Goal: Task Accomplishment & Management: Manage account settings

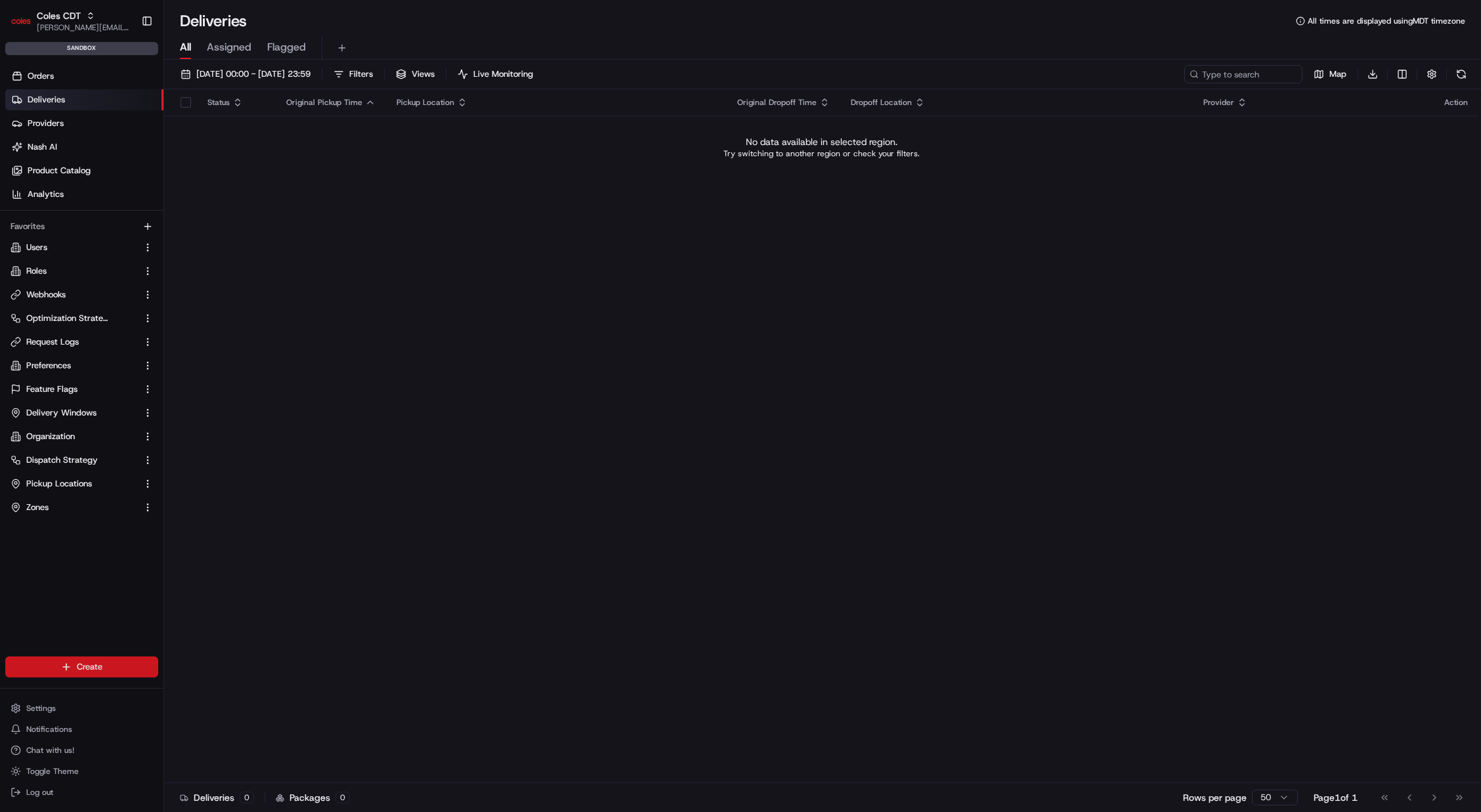
click at [85, 662] on html "Coles CDT john@usenash.com Toggle Sidebar sandbox Orders Deliveries Providers N…" at bounding box center [740, 406] width 1481 height 812
click at [225, 741] on link "CSV Upload" at bounding box center [237, 739] width 147 height 24
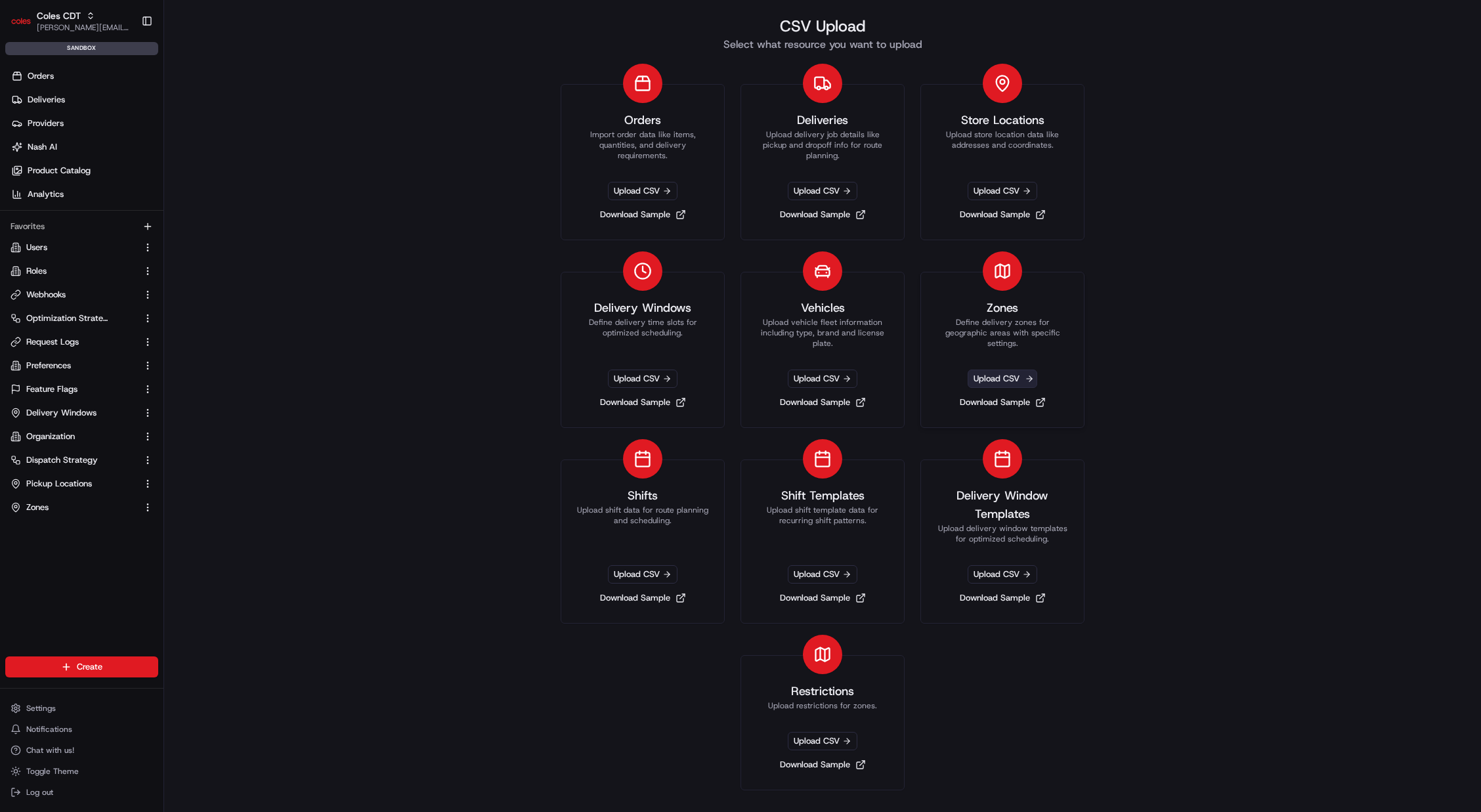
click at [988, 377] on span "Upload CSV" at bounding box center [1003, 379] width 70 height 18
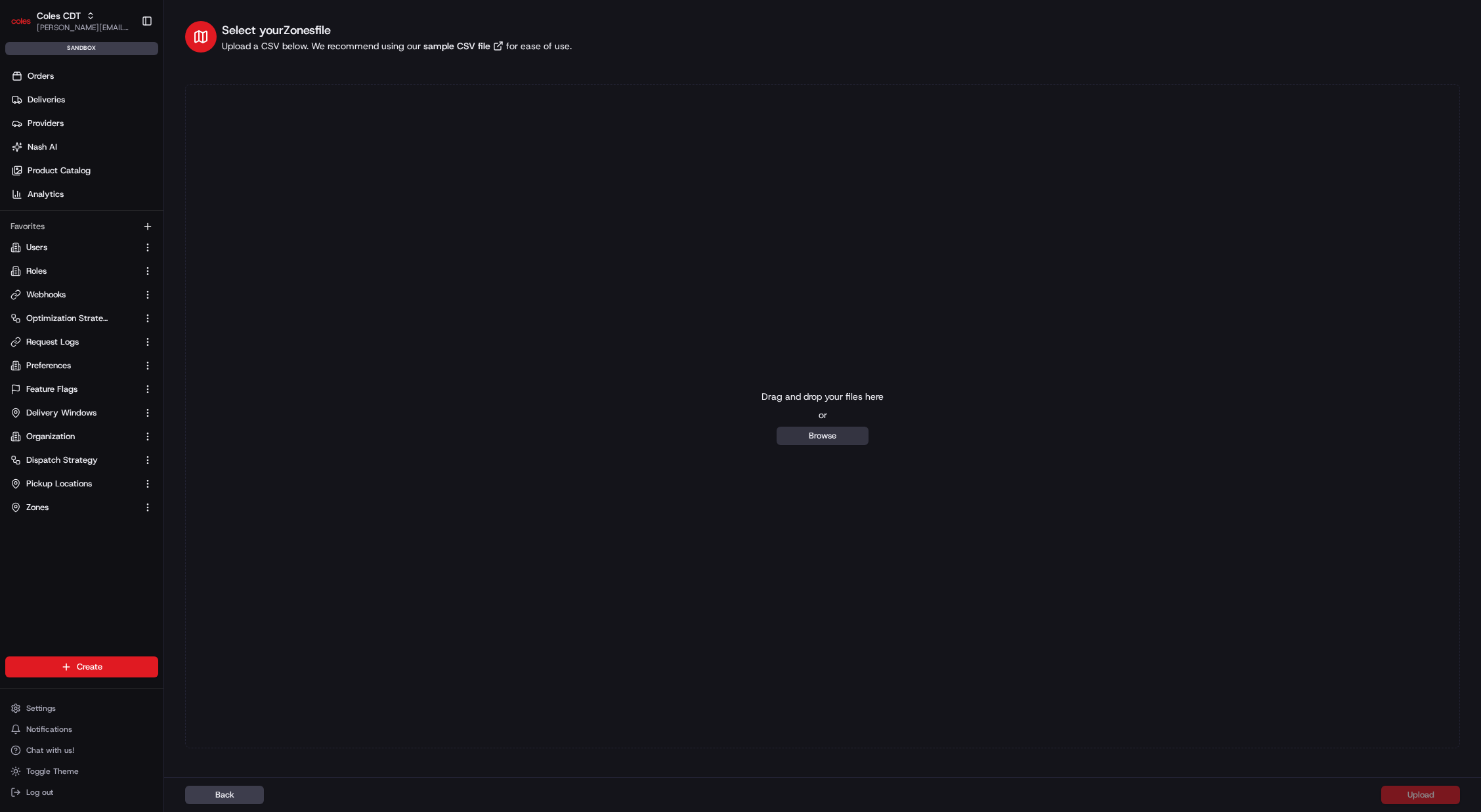
click at [795, 443] on button "Browse" at bounding box center [822, 436] width 92 height 18
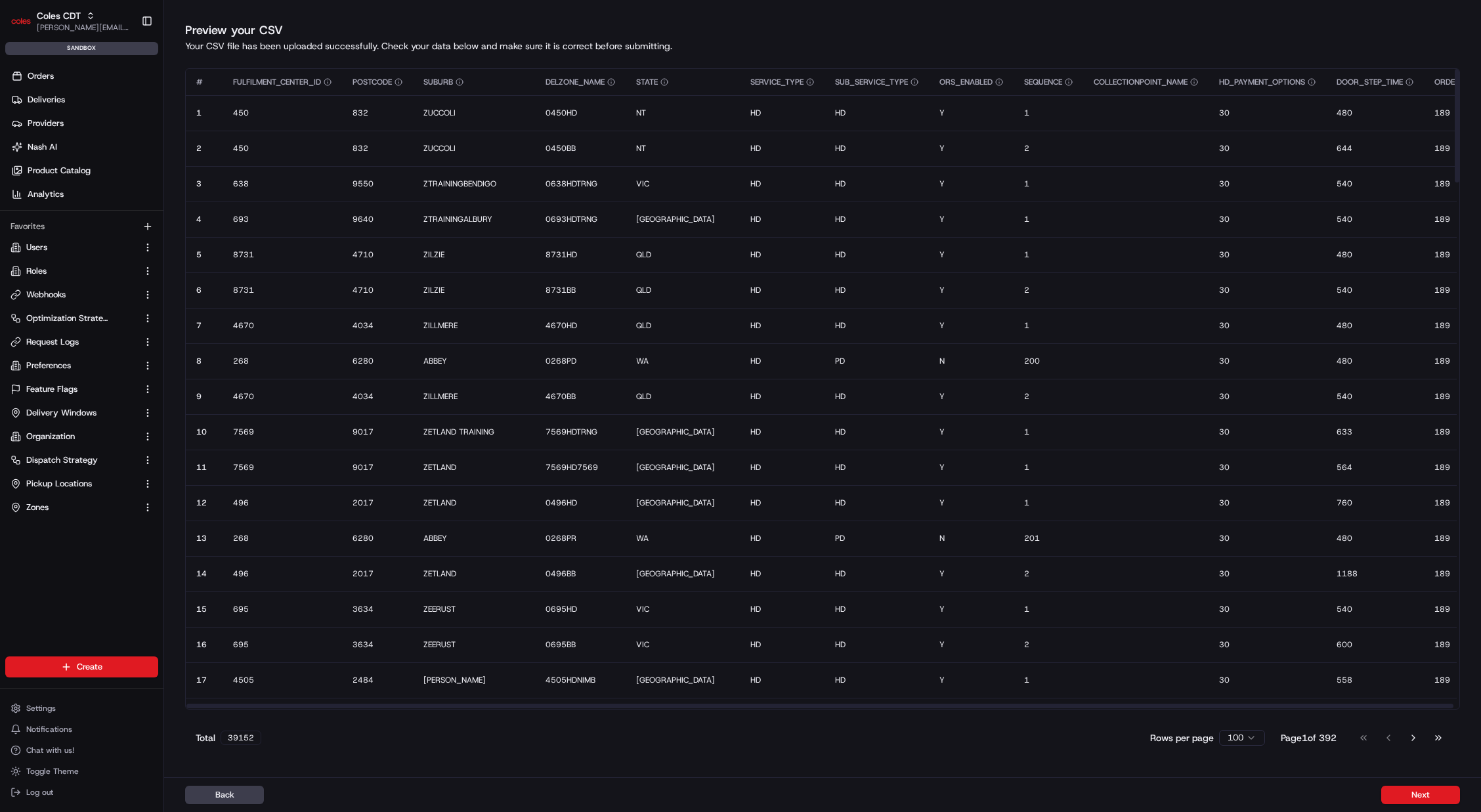
click at [1418, 800] on button "Next" at bounding box center [1421, 795] width 79 height 18
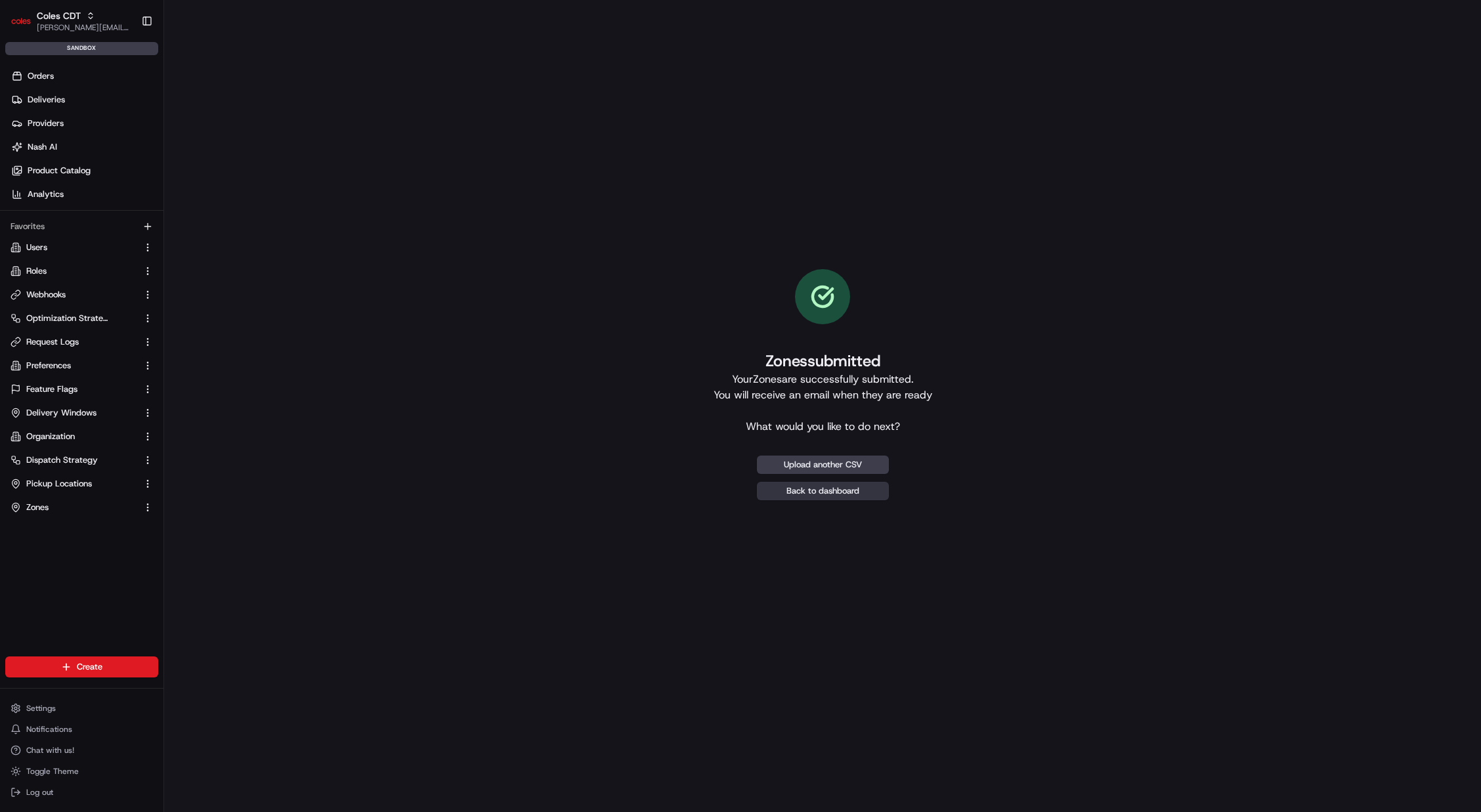
click at [838, 489] on link "Back to dashboard" at bounding box center [823, 491] width 132 height 18
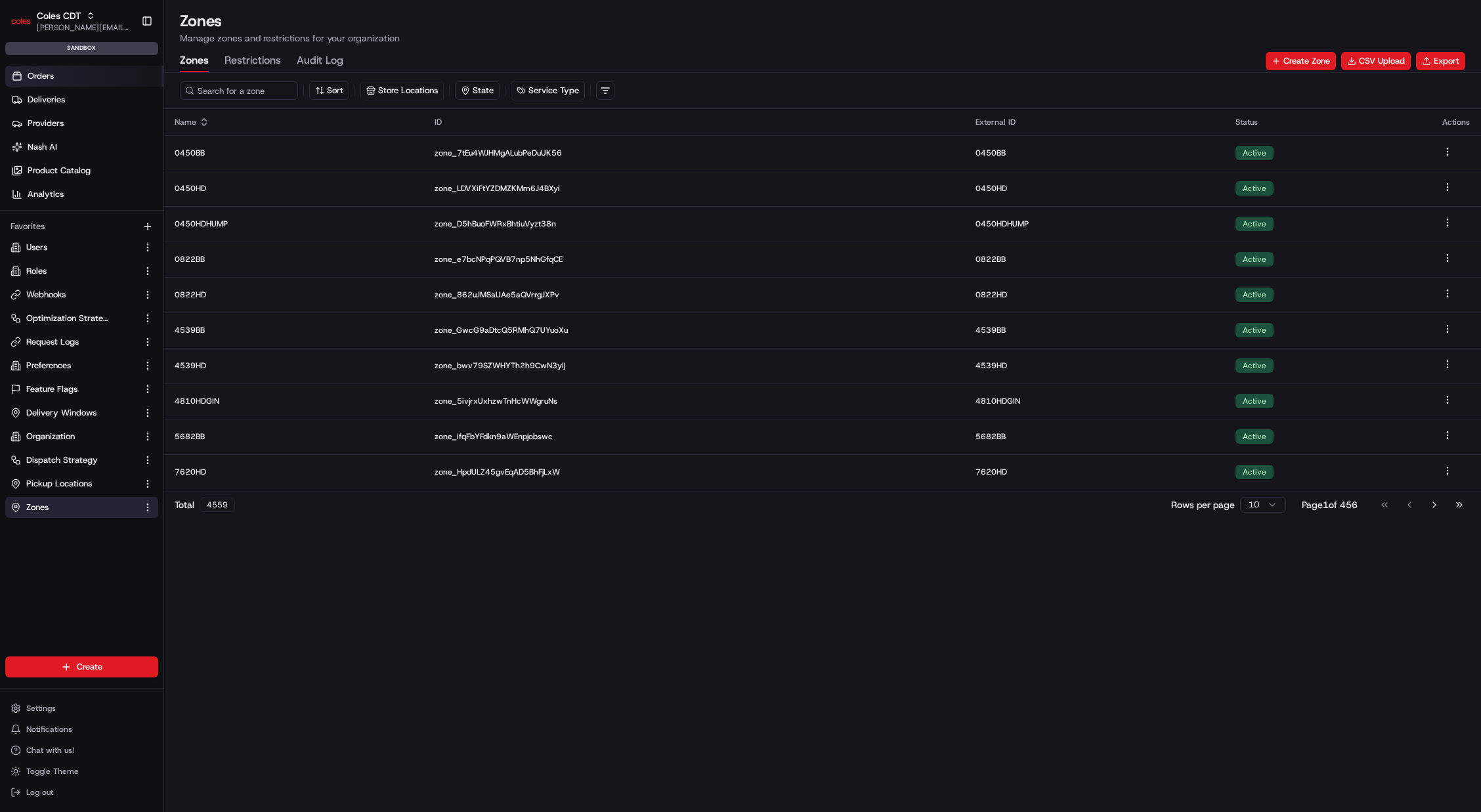
click at [107, 74] on link "Orders" at bounding box center [84, 76] width 159 height 21
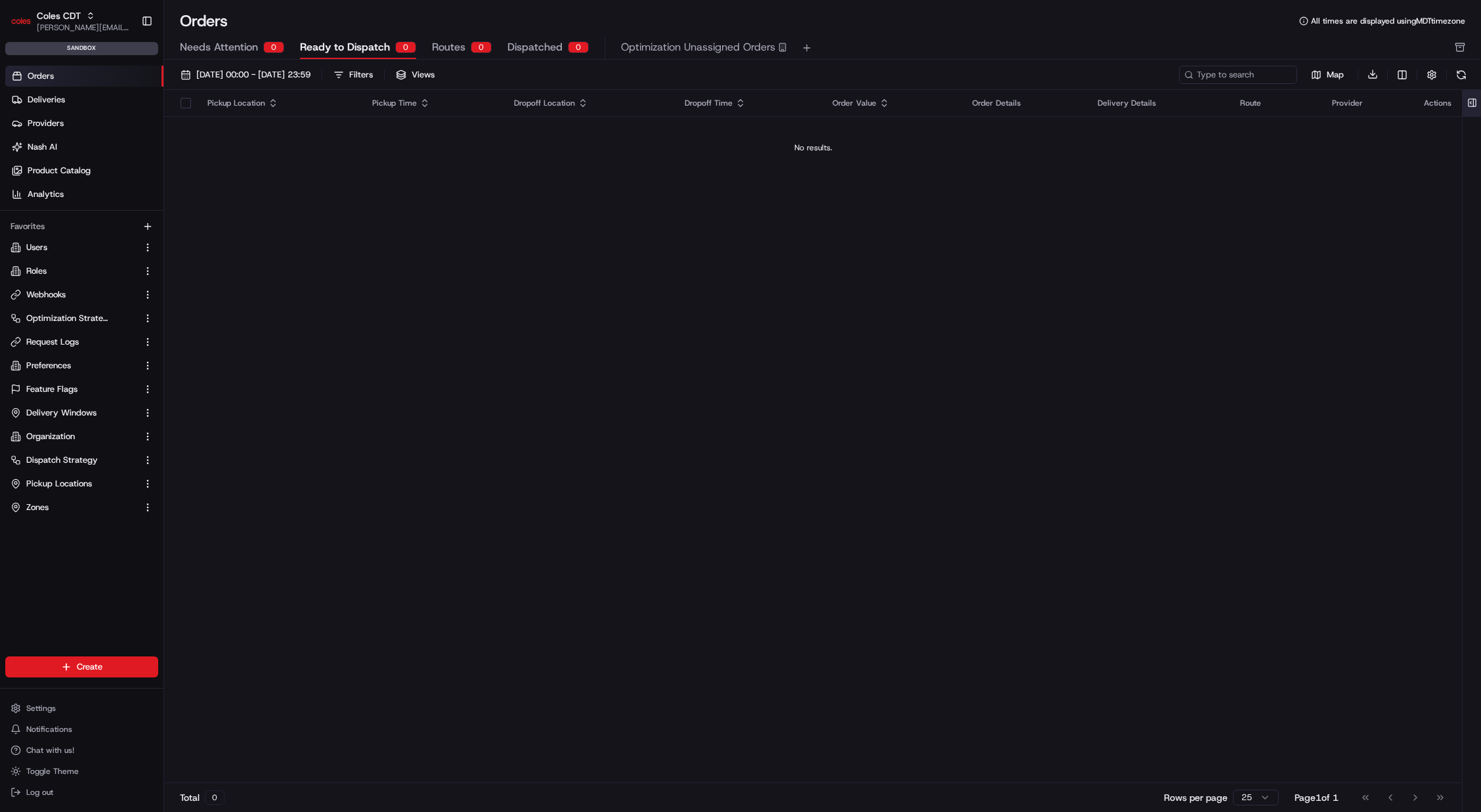
click at [1467, 101] on button at bounding box center [1473, 103] width 22 height 27
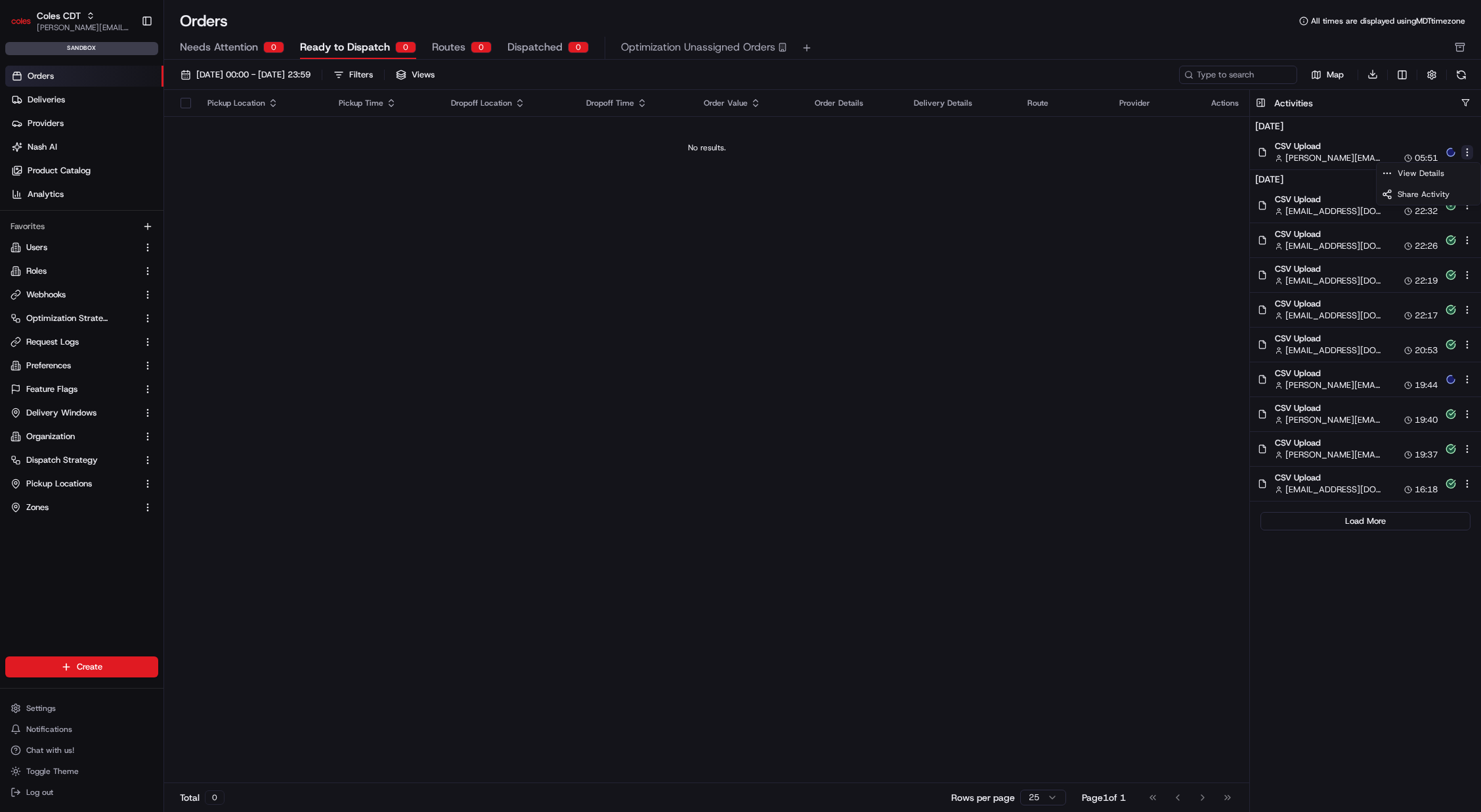
click at [1466, 152] on html "Coles CDT john@usenash.com Toggle Sidebar sandbox Orders Deliveries Providers N…" at bounding box center [740, 406] width 1481 height 812
click at [1418, 173] on span "View Details" at bounding box center [1421, 172] width 47 height 10
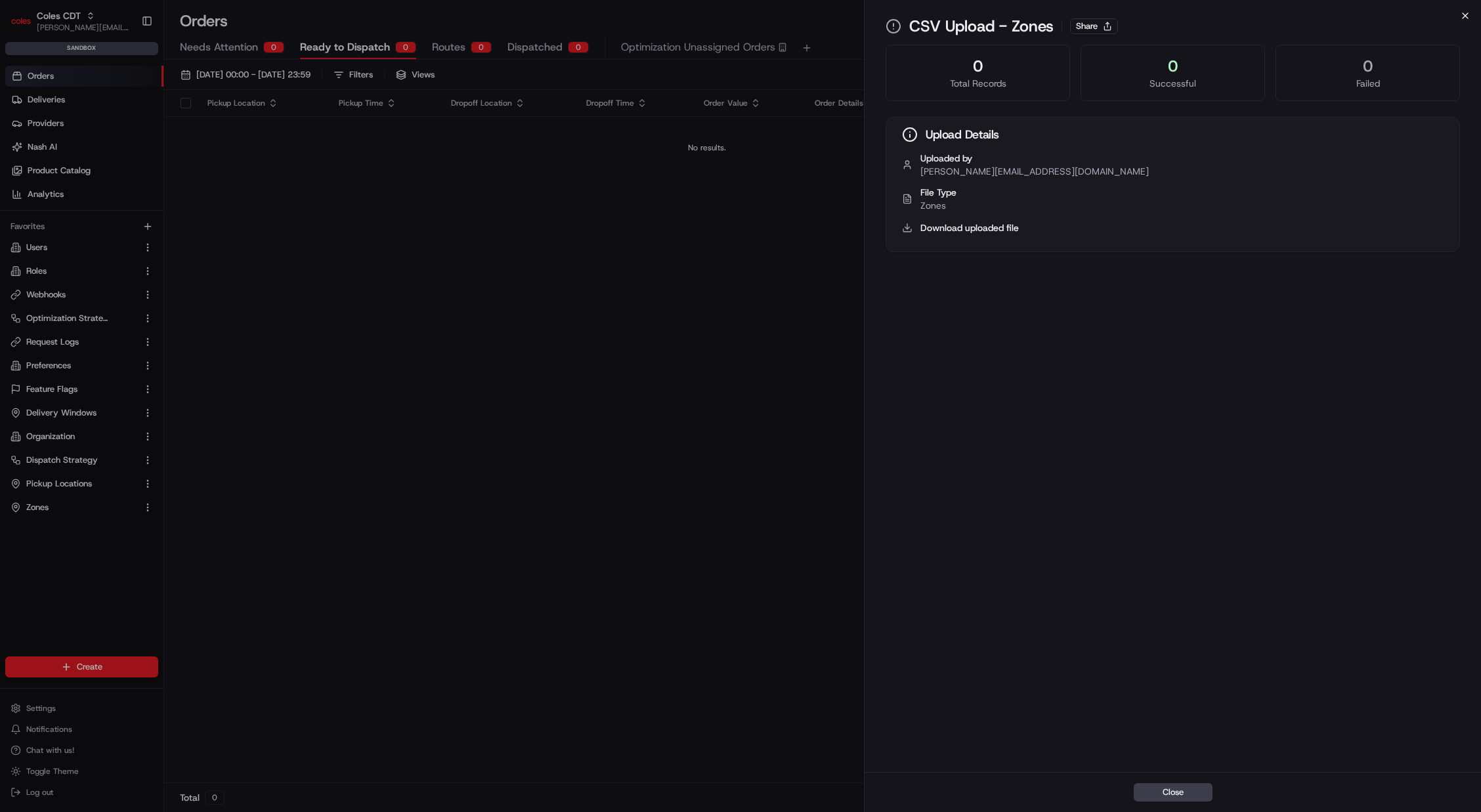
click at [1465, 17] on icon "button" at bounding box center [1465, 15] width 10 height 10
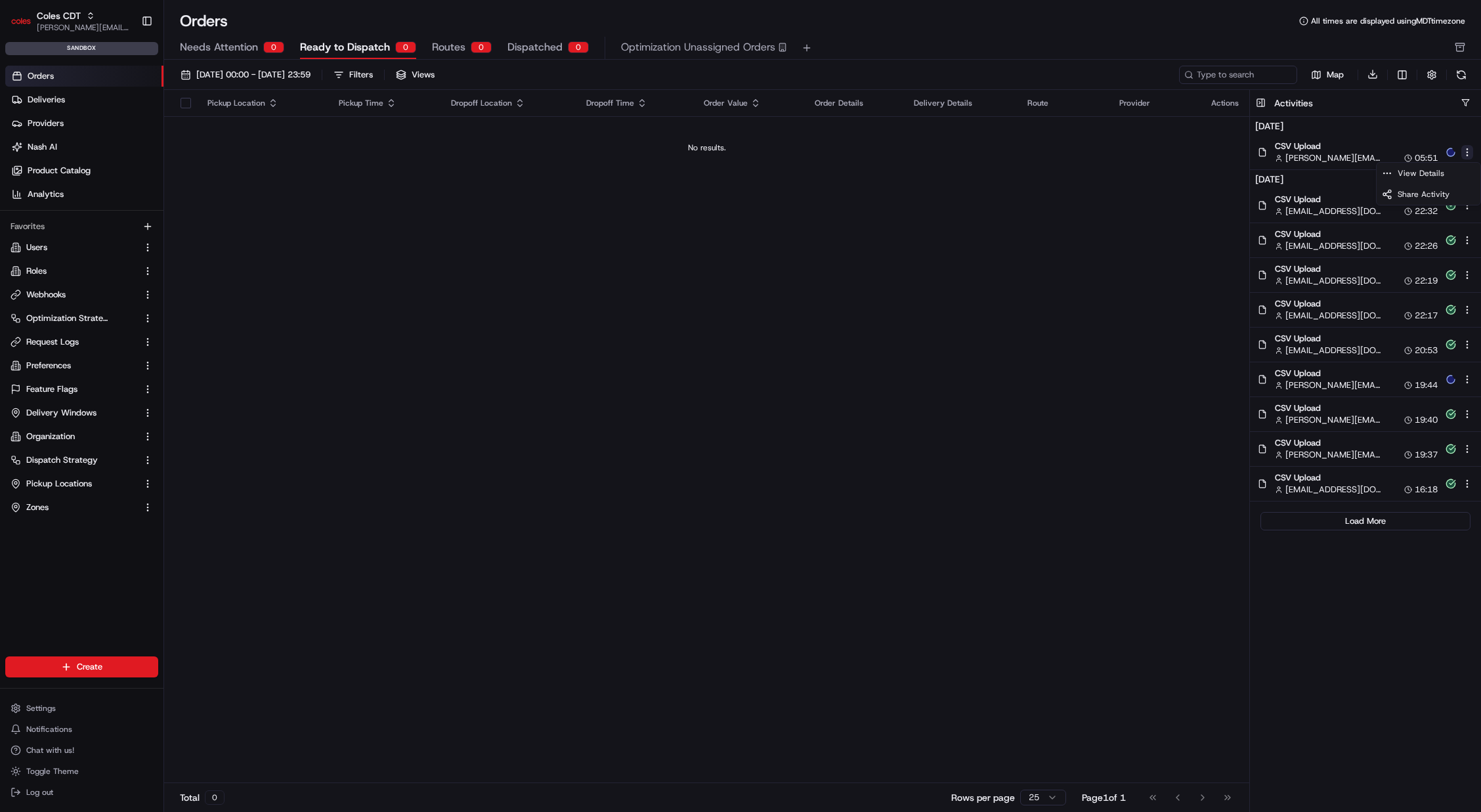
click at [1466, 159] on html "Coles CDT john@usenash.com Toggle Sidebar sandbox Orders Deliveries Providers N…" at bounding box center [740, 406] width 1481 height 812
click at [1445, 192] on span "Share Activity" at bounding box center [1423, 193] width 52 height 10
click at [1339, 154] on span "[PERSON_NAME][EMAIL_ADDRESS][DOMAIN_NAME]" at bounding box center [1333, 158] width 96 height 12
drag, startPoint x: 91, startPoint y: 504, endPoint x: 99, endPoint y: 500, distance: 8.9
click at [91, 504] on link "Zones" at bounding box center [73, 507] width 126 height 12
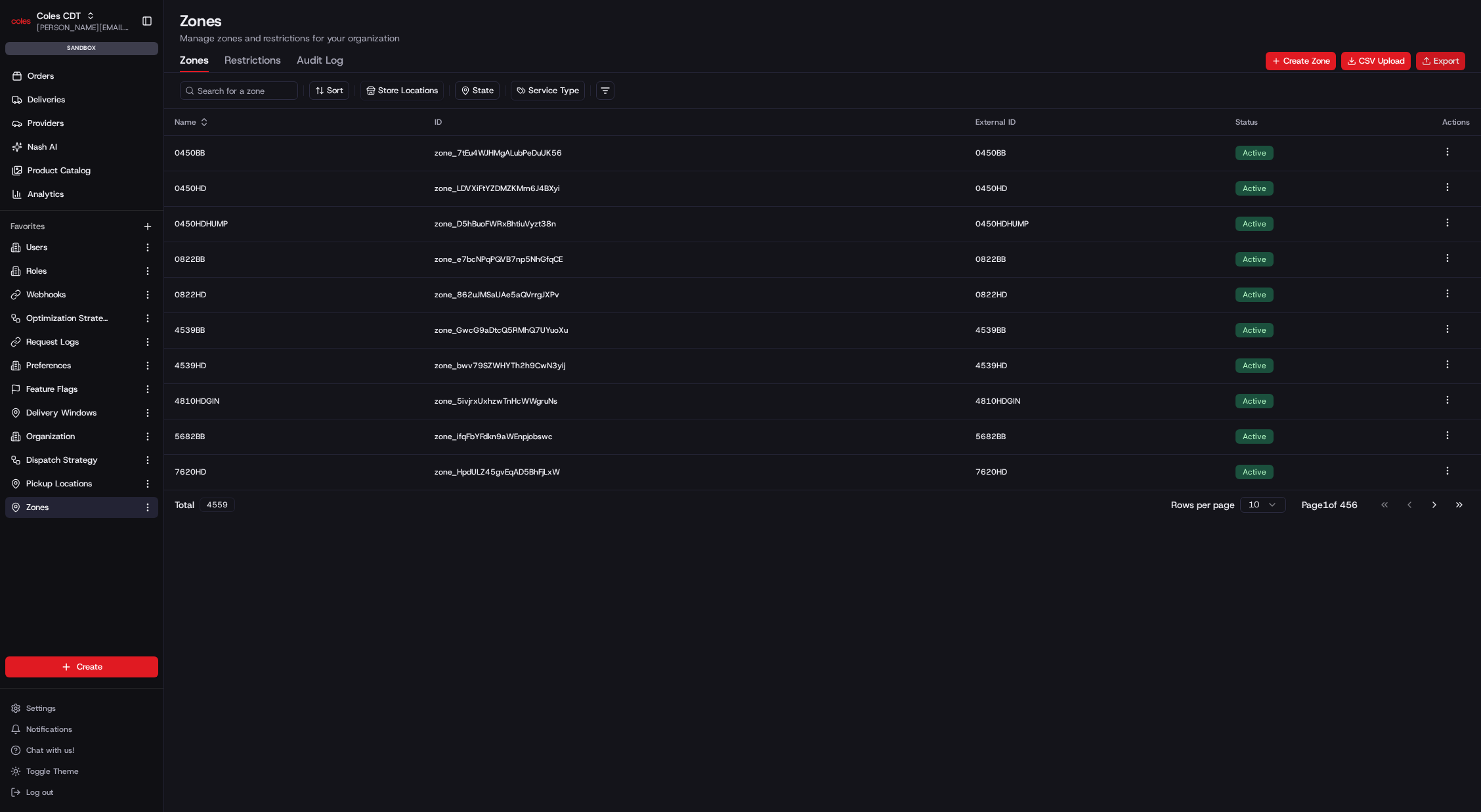
click at [1448, 63] on button "Export" at bounding box center [1441, 61] width 49 height 18
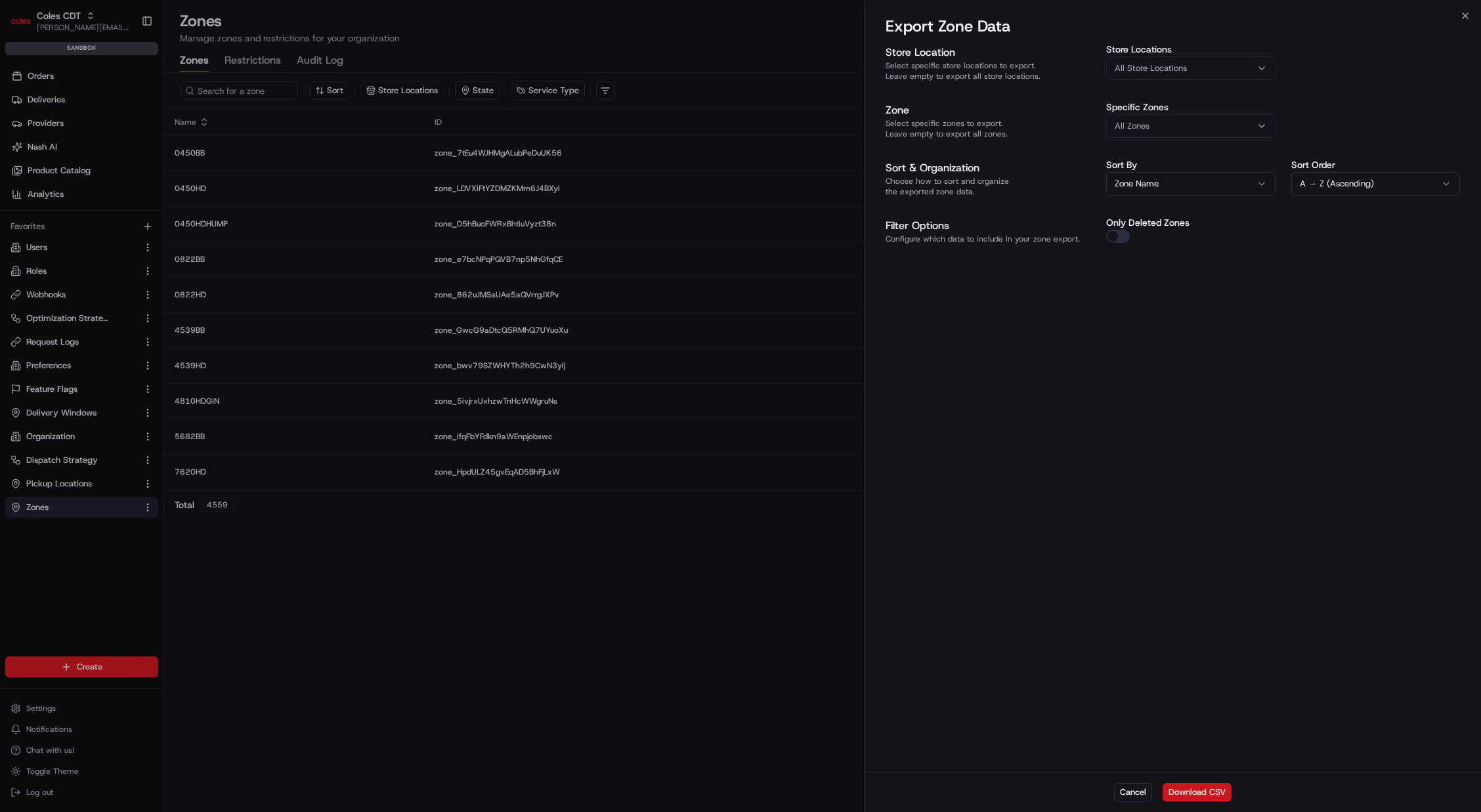
click at [1196, 794] on button "Download CSV" at bounding box center [1197, 793] width 69 height 18
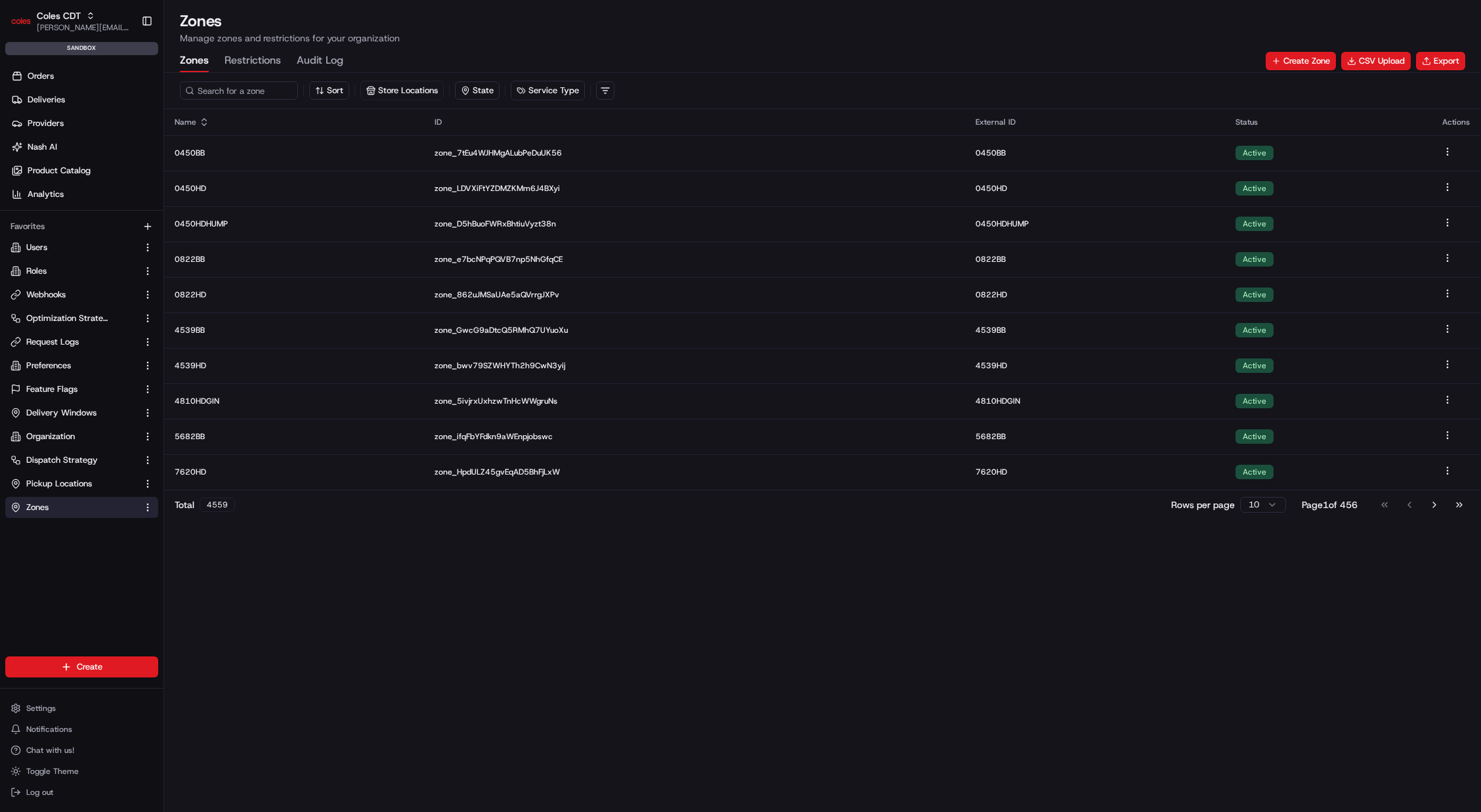
click at [1109, 33] on p "Manage zones and restrictions for your organization" at bounding box center [822, 38] width 1286 height 13
click at [1431, 57] on button "Export" at bounding box center [1441, 61] width 49 height 18
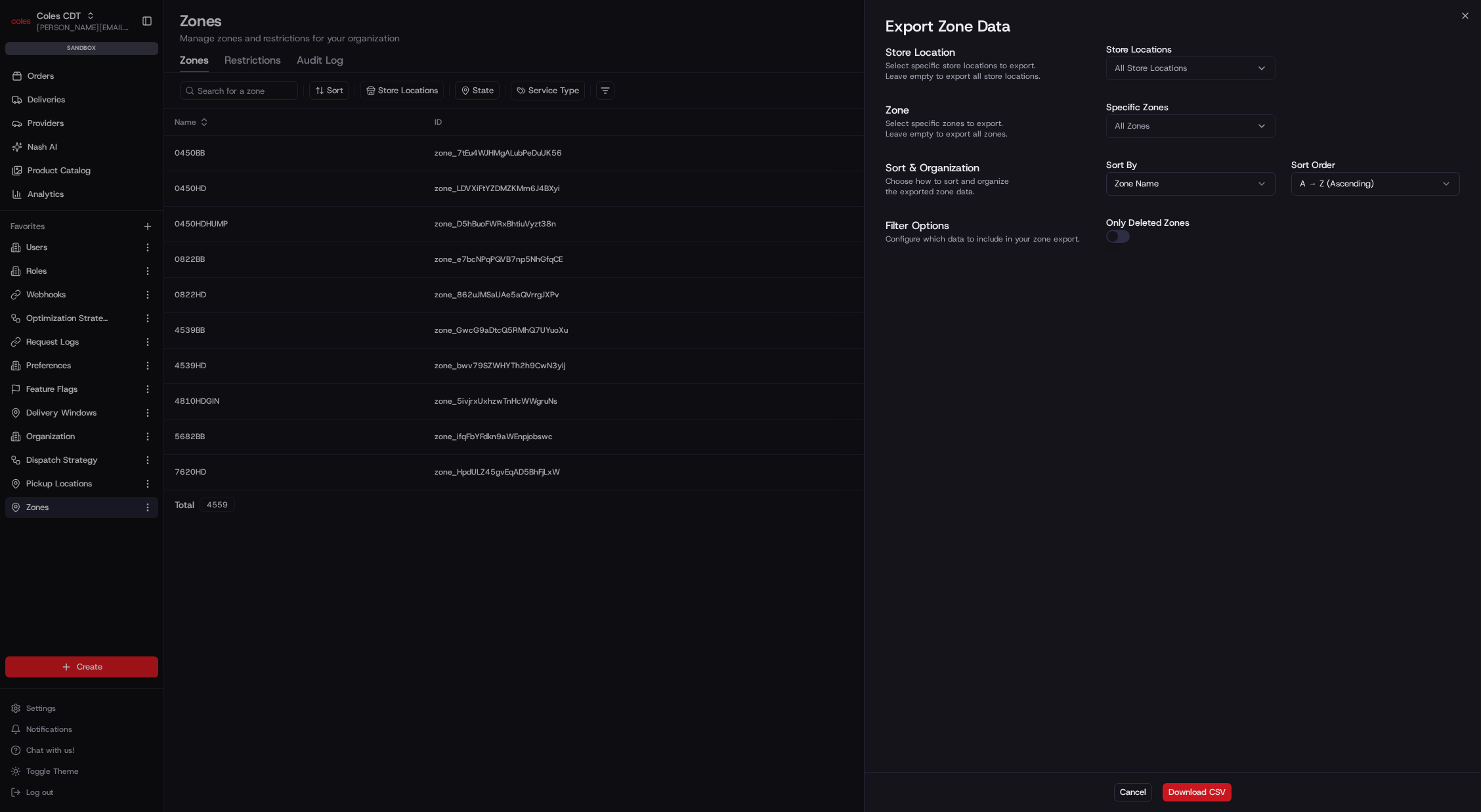
click at [1190, 793] on button "Download CSV" at bounding box center [1197, 793] width 69 height 18
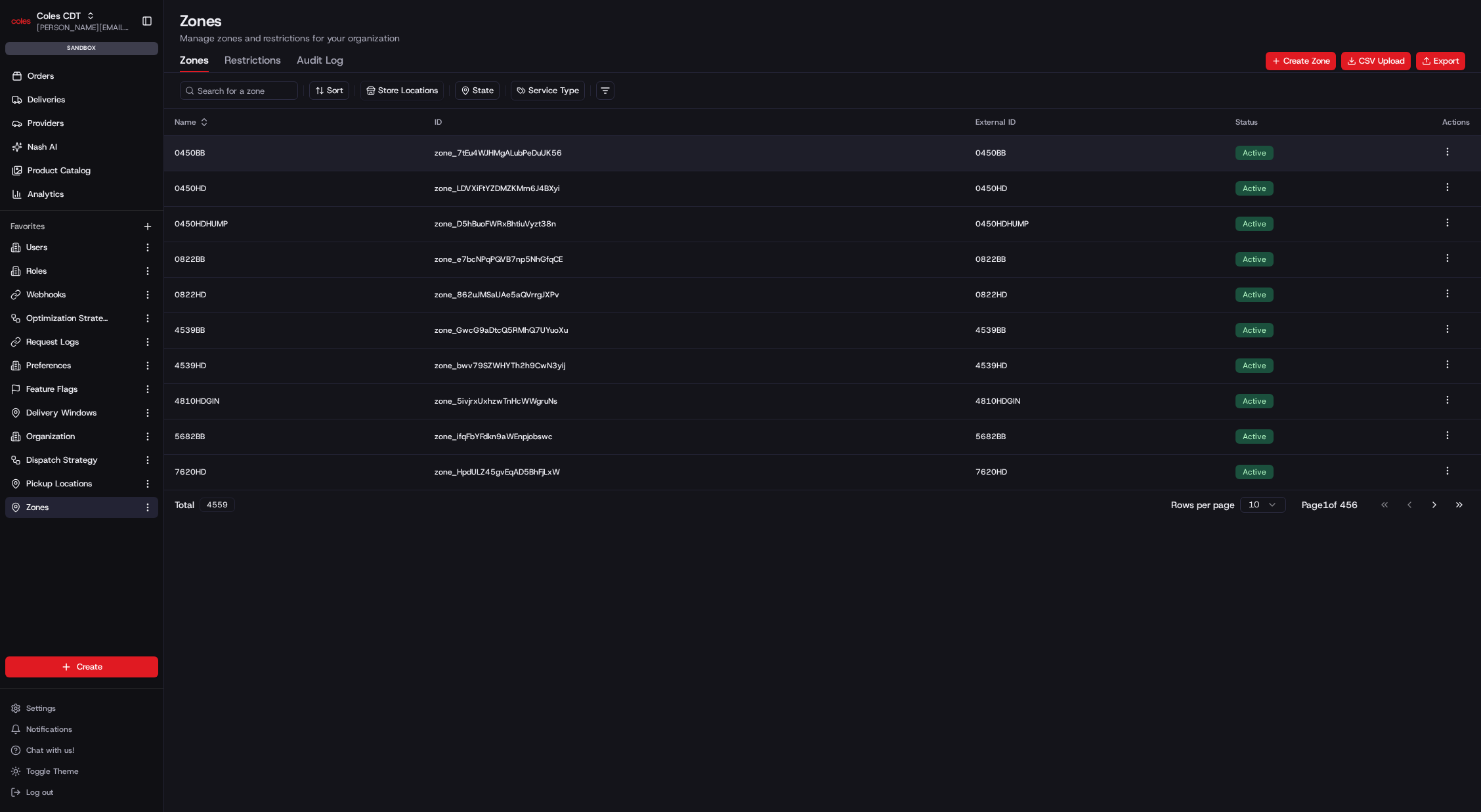
click at [251, 149] on p "0450BB" at bounding box center [294, 152] width 239 height 10
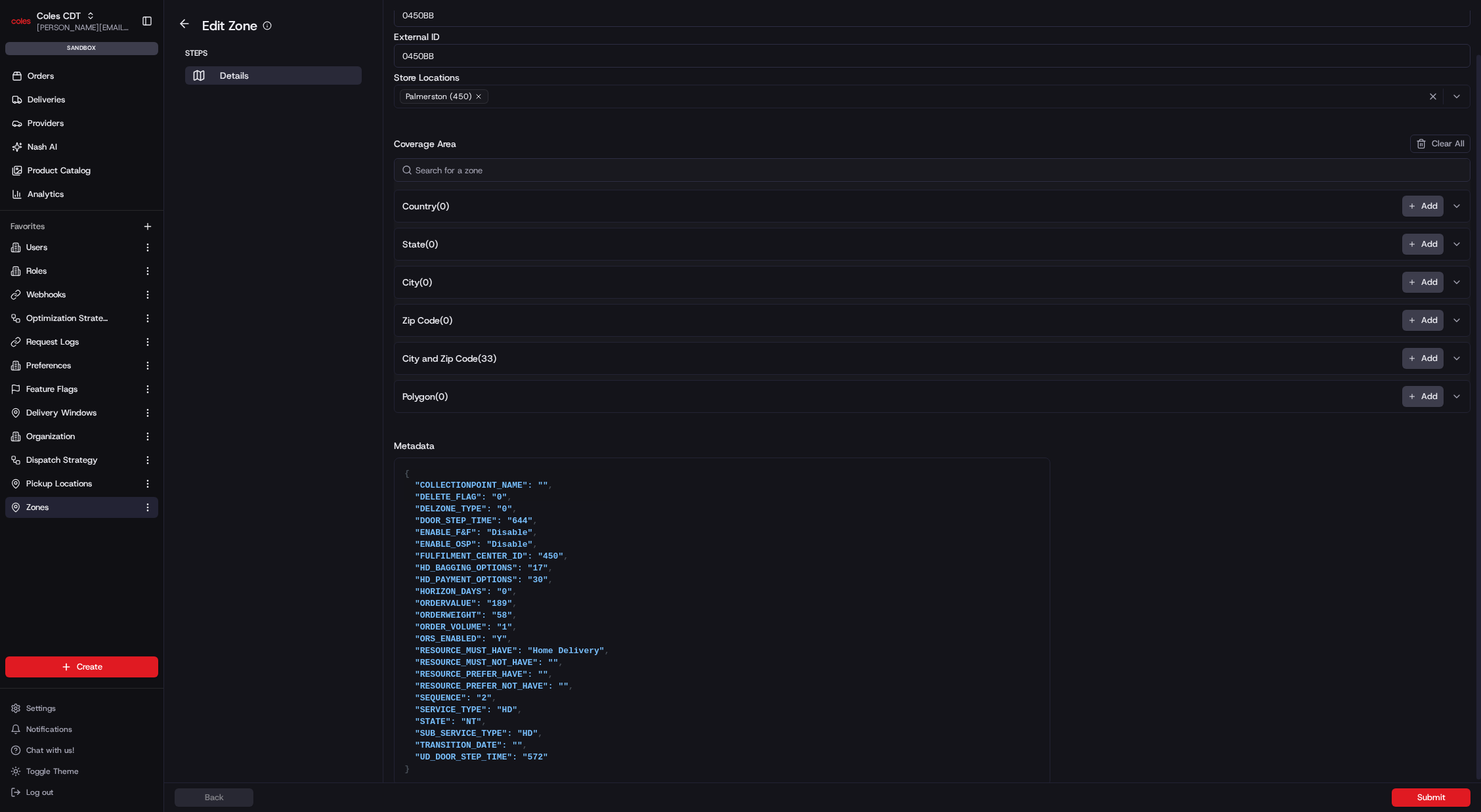
scroll to position [61, 0]
click at [526, 362] on button "City and Zip Code ( 33 ) Add" at bounding box center [932, 355] width 1070 height 31
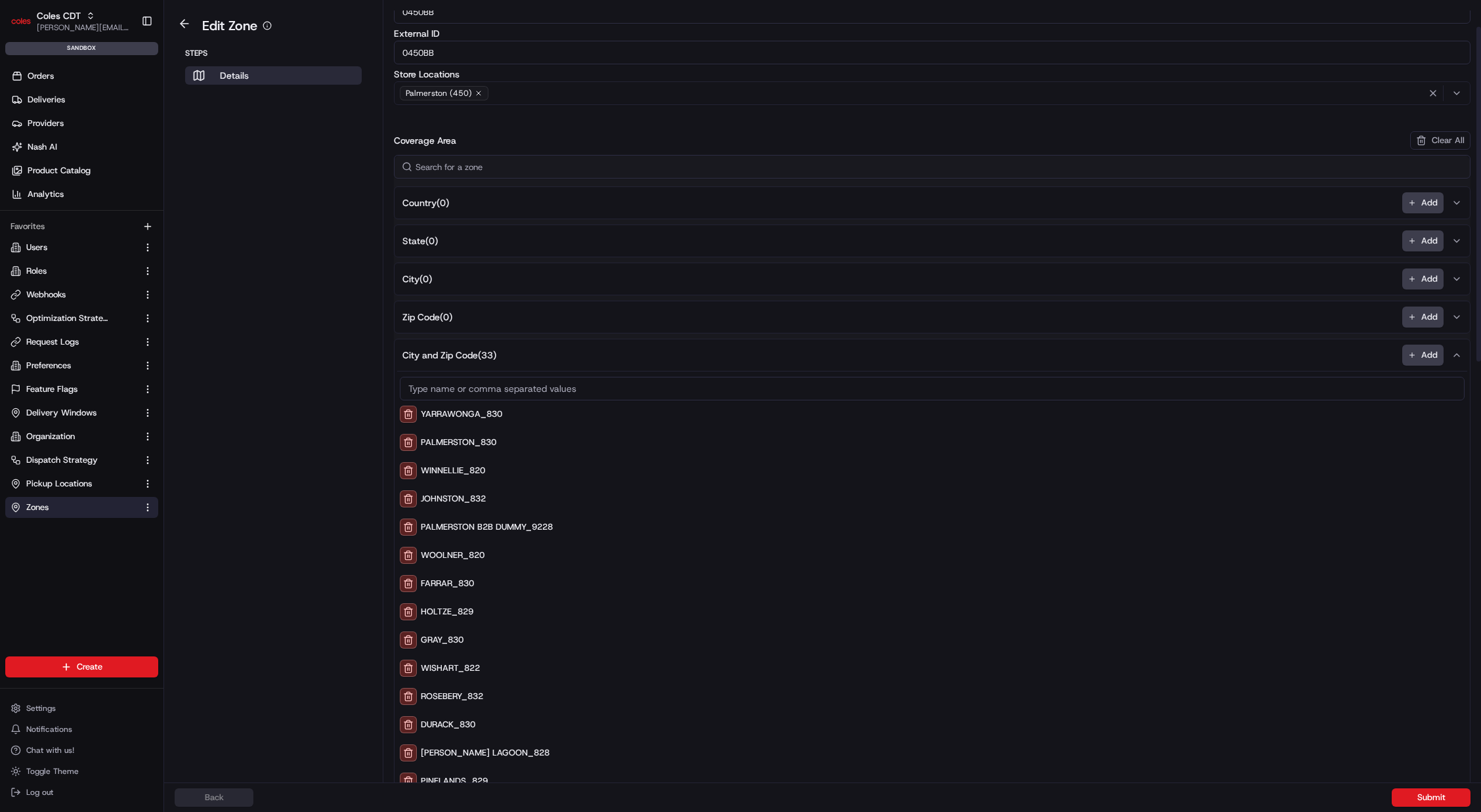
click at [532, 356] on button "City and Zip Code ( 33 ) Add" at bounding box center [932, 355] width 1070 height 31
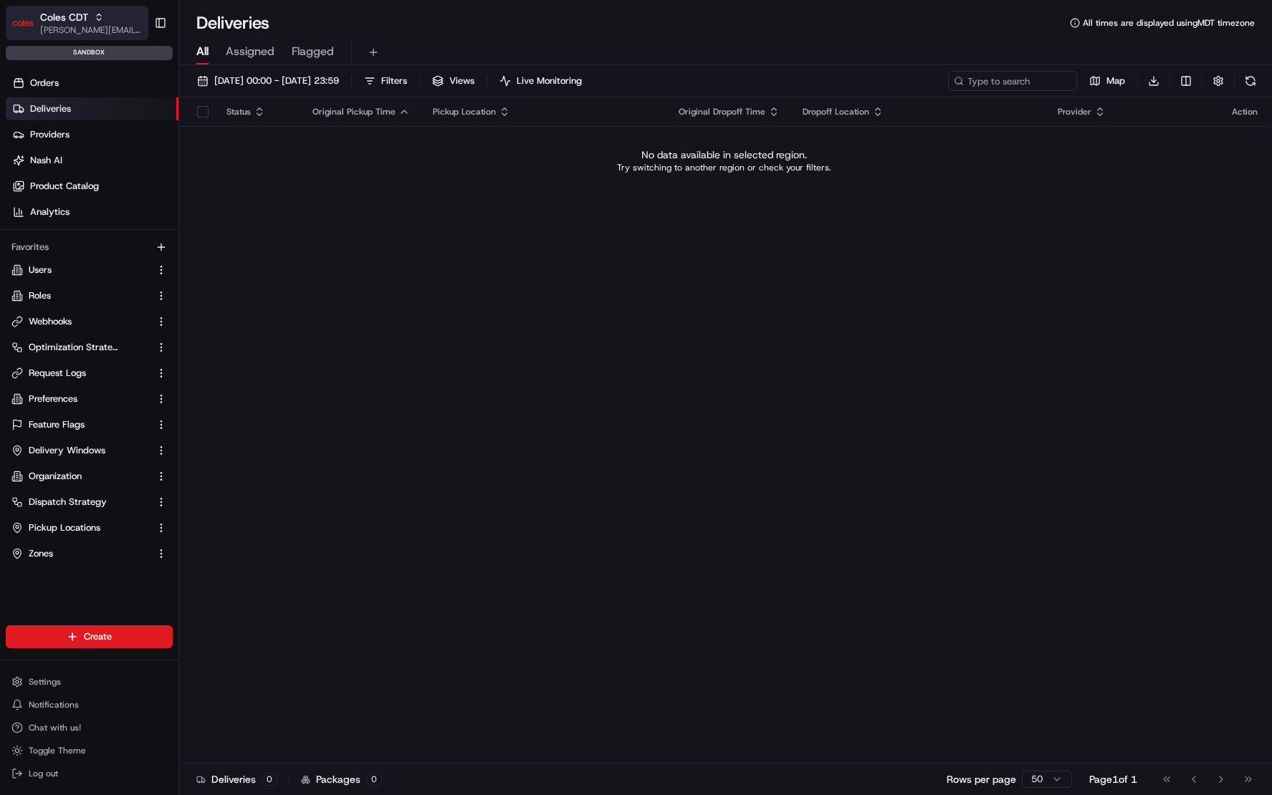
click at [98, 17] on icon "button" at bounding box center [99, 17] width 10 height 10
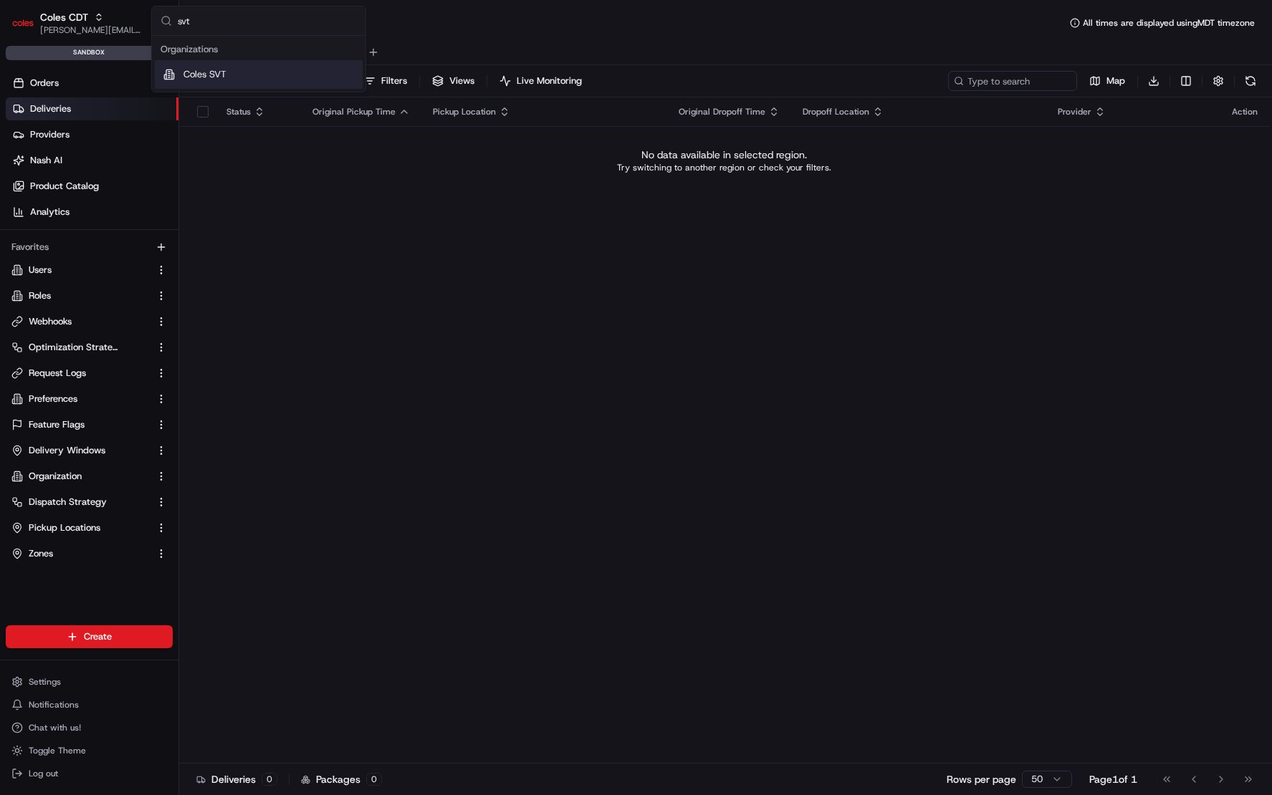
type input "svt"
click at [243, 81] on div "Coles SVT" at bounding box center [259, 74] width 208 height 29
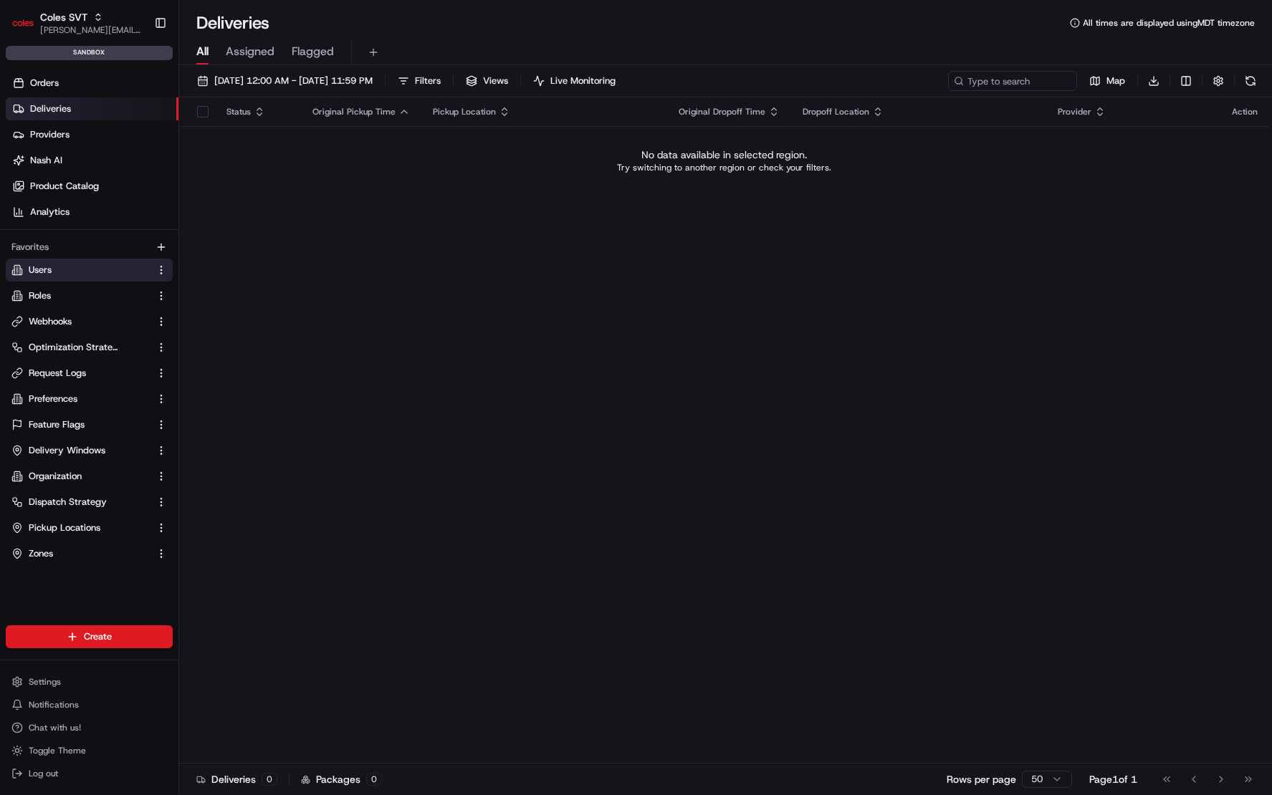
click at [120, 264] on link "Users" at bounding box center [80, 270] width 138 height 13
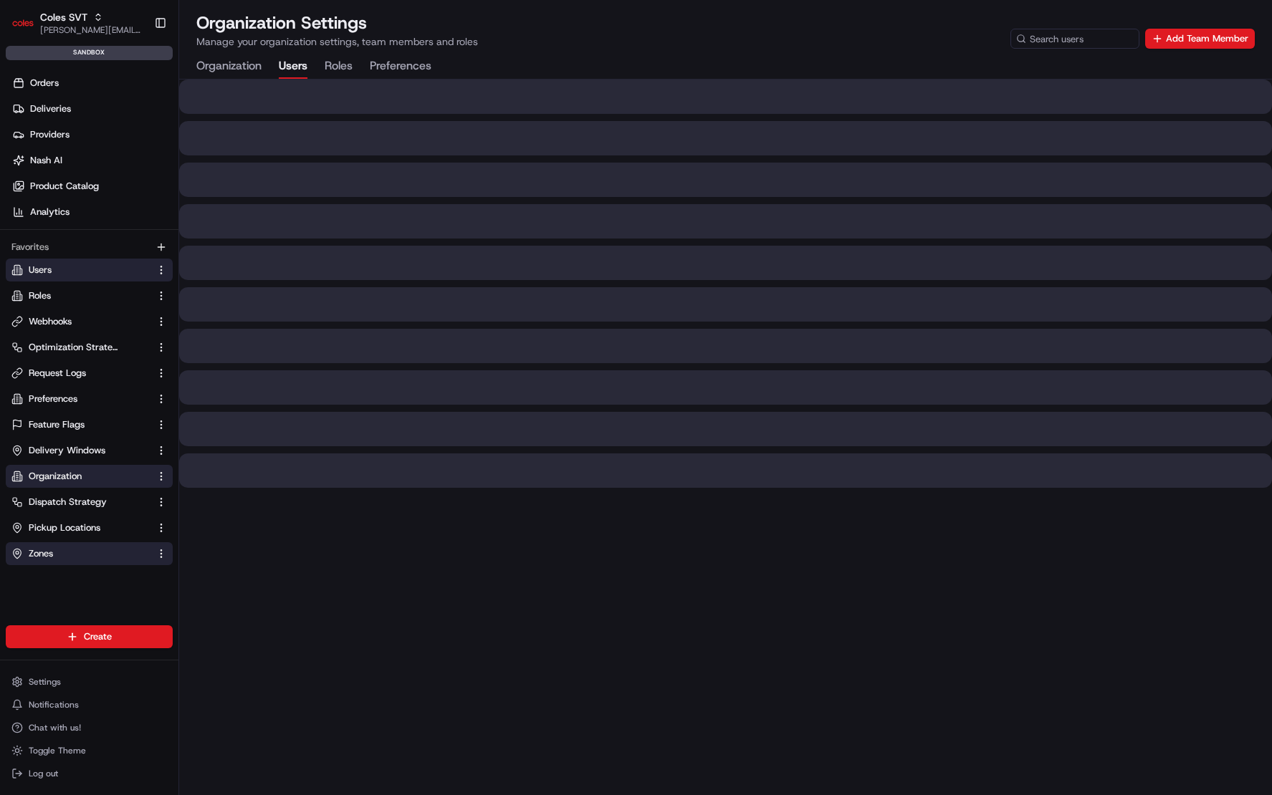
click at [94, 552] on link "Zones" at bounding box center [80, 553] width 138 height 13
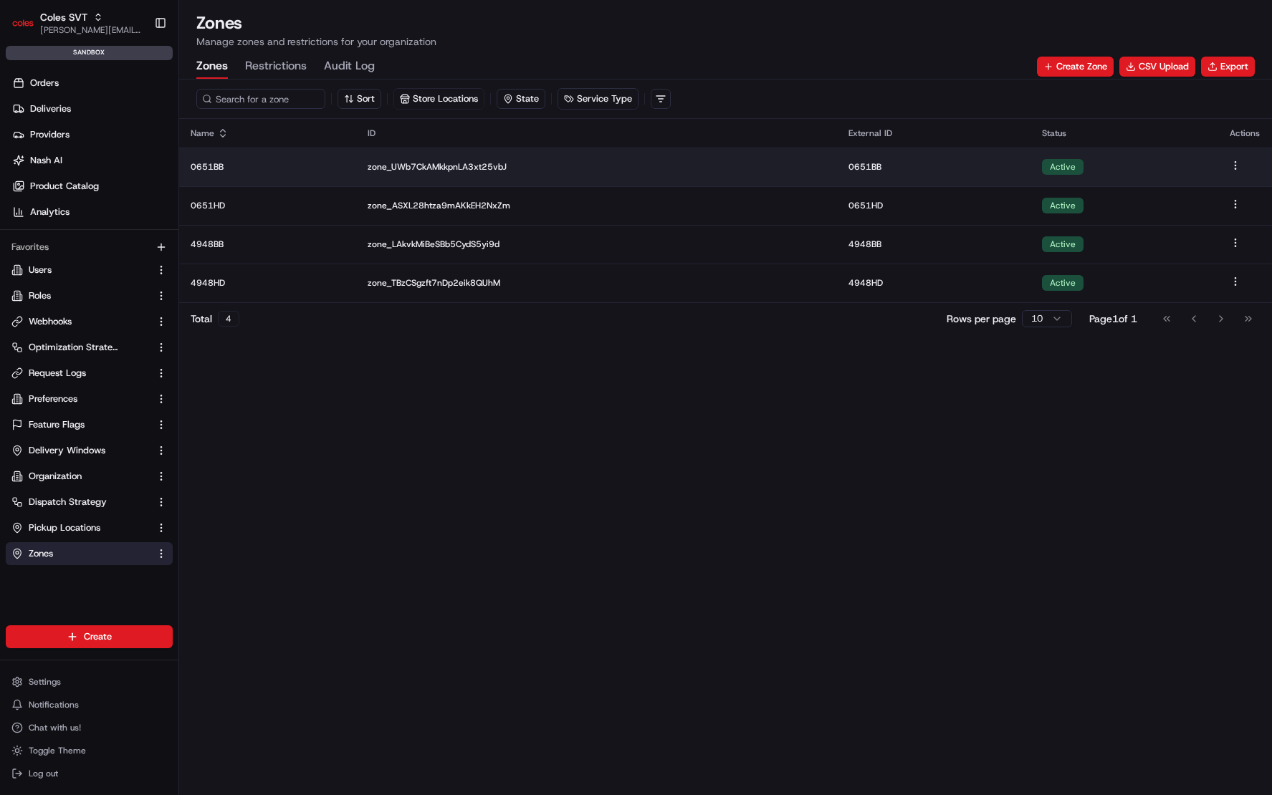
click at [337, 163] on p "0651BB" at bounding box center [268, 166] width 154 height 11
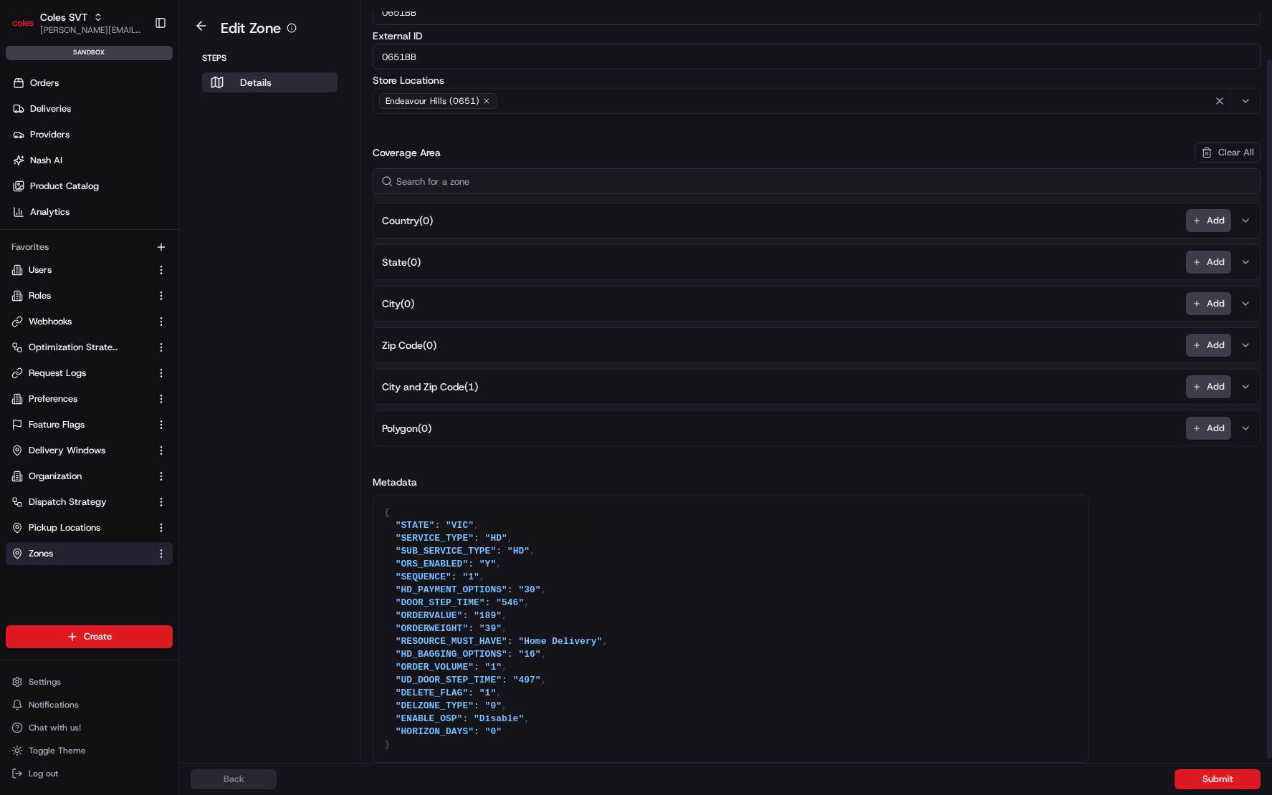
scroll to position [64, 0]
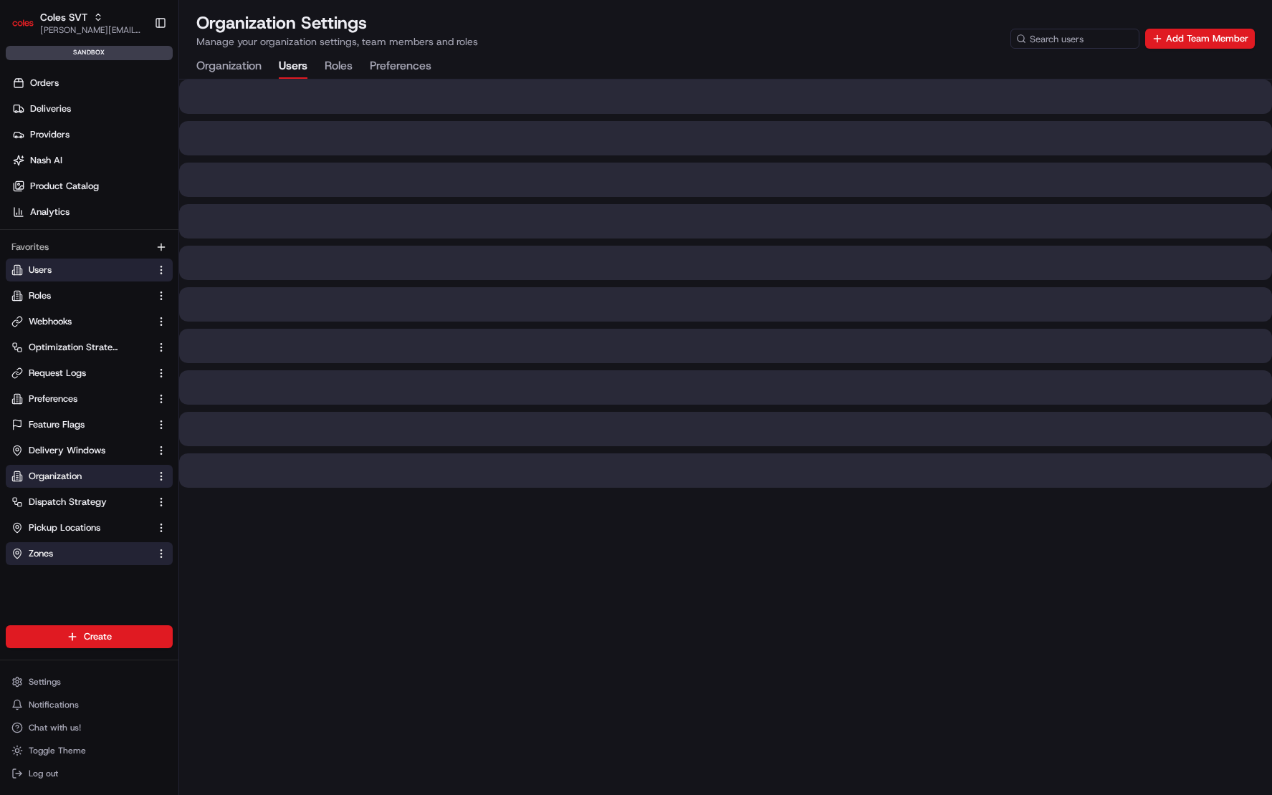
click at [60, 560] on button "Zones" at bounding box center [89, 553] width 167 height 23
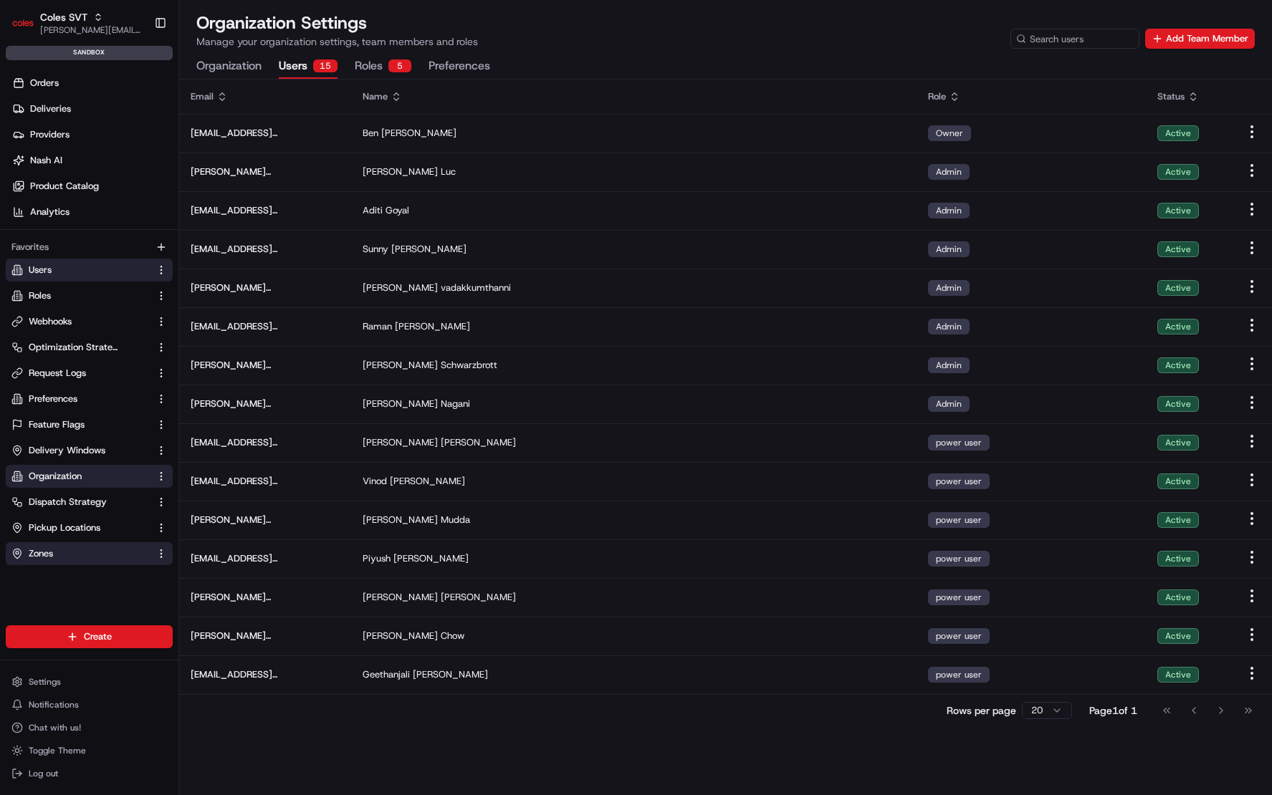
click at [112, 550] on link "Zones" at bounding box center [80, 553] width 138 height 13
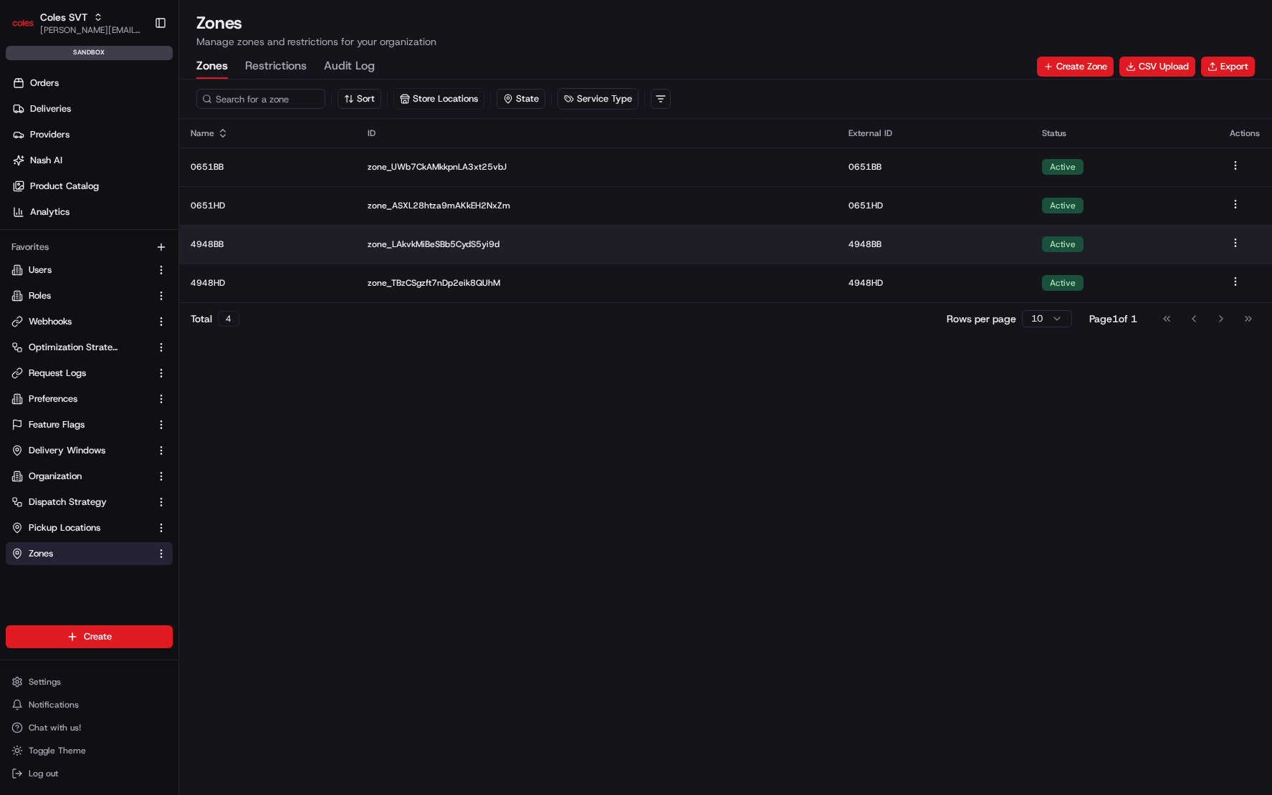
click at [383, 258] on td "zone_LAkvkMiBeSBb5CydS5yi9d" at bounding box center [596, 244] width 481 height 39
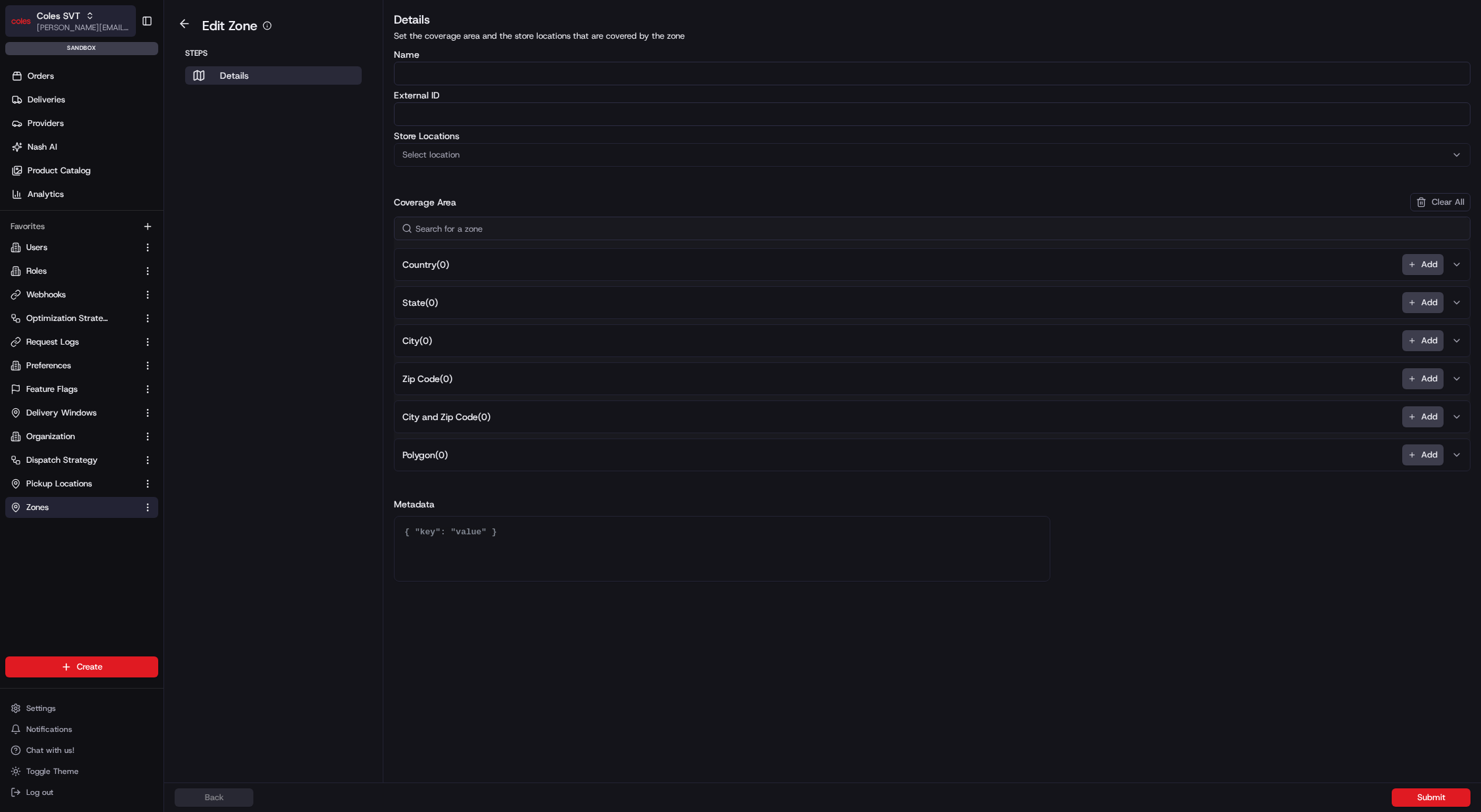
click at [89, 16] on icon "button" at bounding box center [90, 16] width 9 height 9
type input "cdt"
click at [263, 71] on div "Coles CDT" at bounding box center [237, 68] width 191 height 27
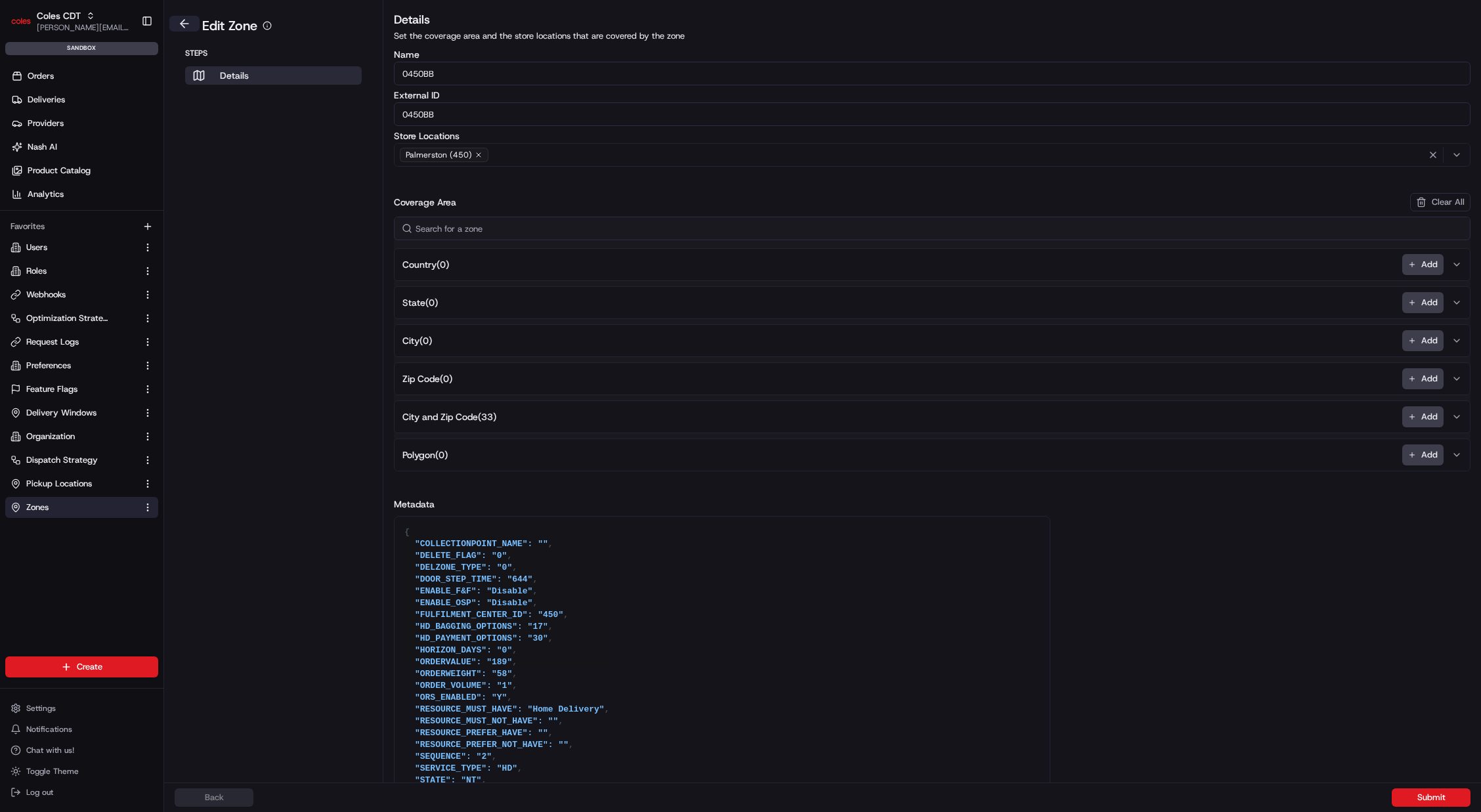
click at [192, 25] on button at bounding box center [184, 23] width 30 height 16
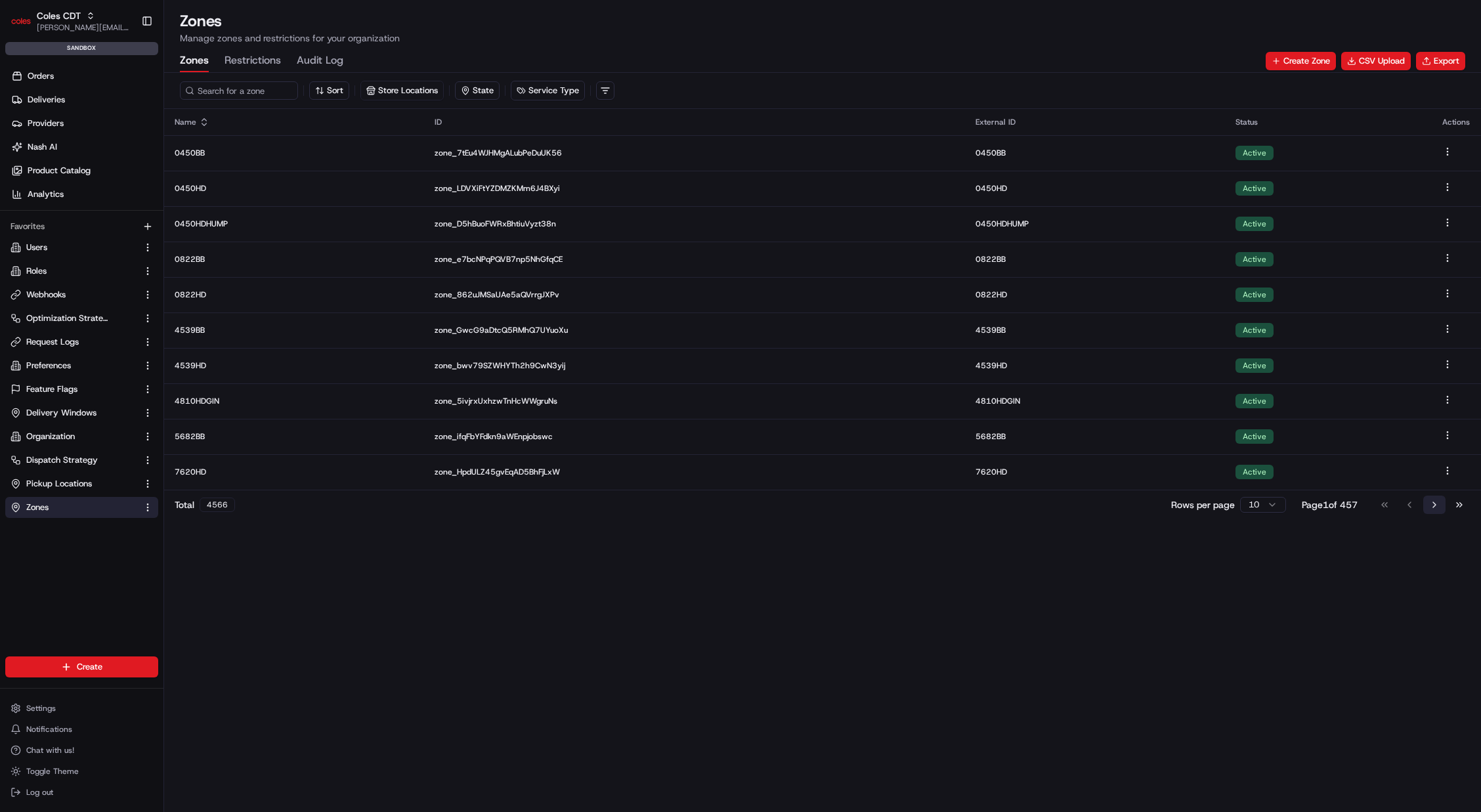
click at [1427, 503] on button "Go to next page" at bounding box center [1434, 505] width 22 height 18
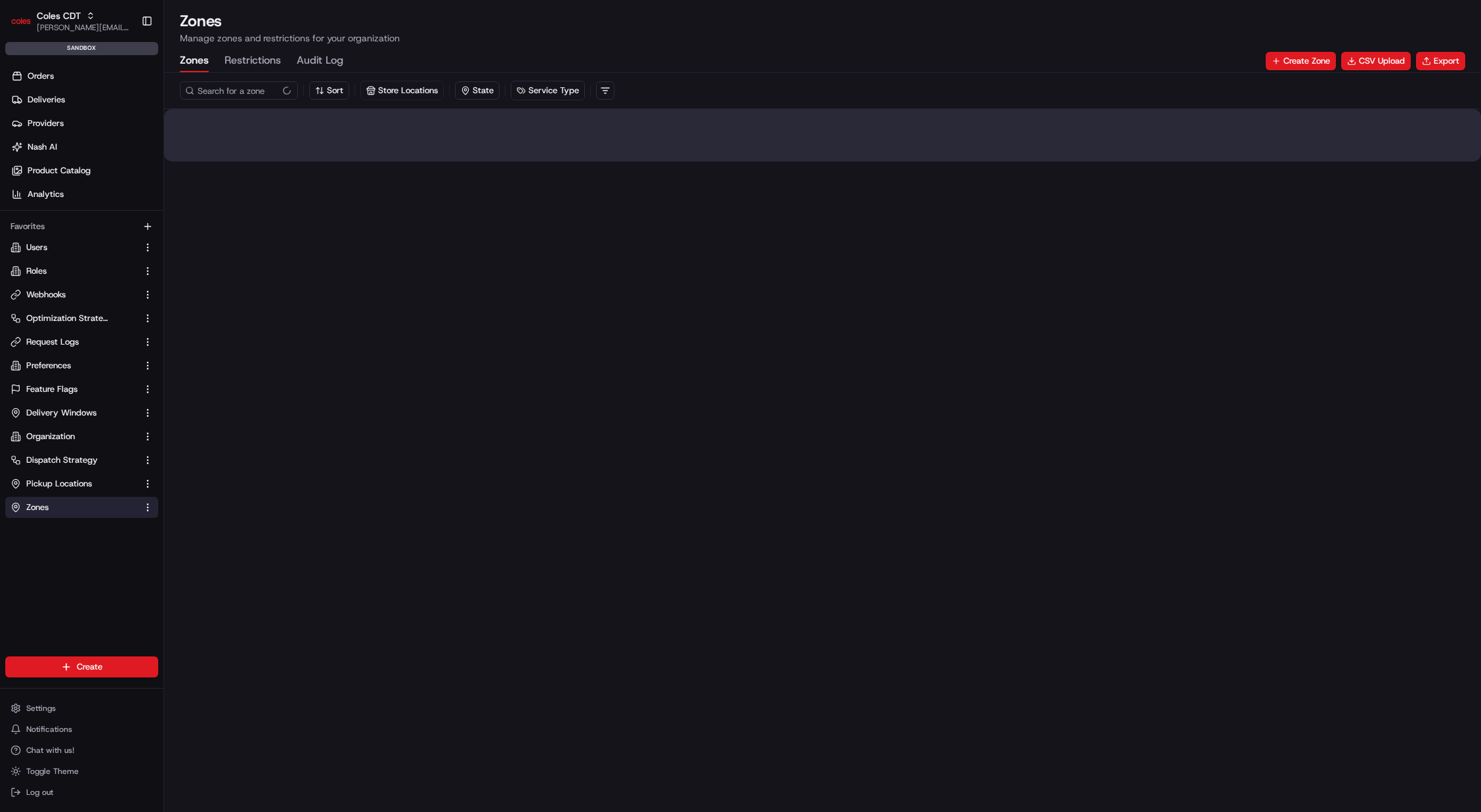
click at [1430, 503] on div "Sort Store Locations State Service Type" at bounding box center [822, 443] width 1317 height 740
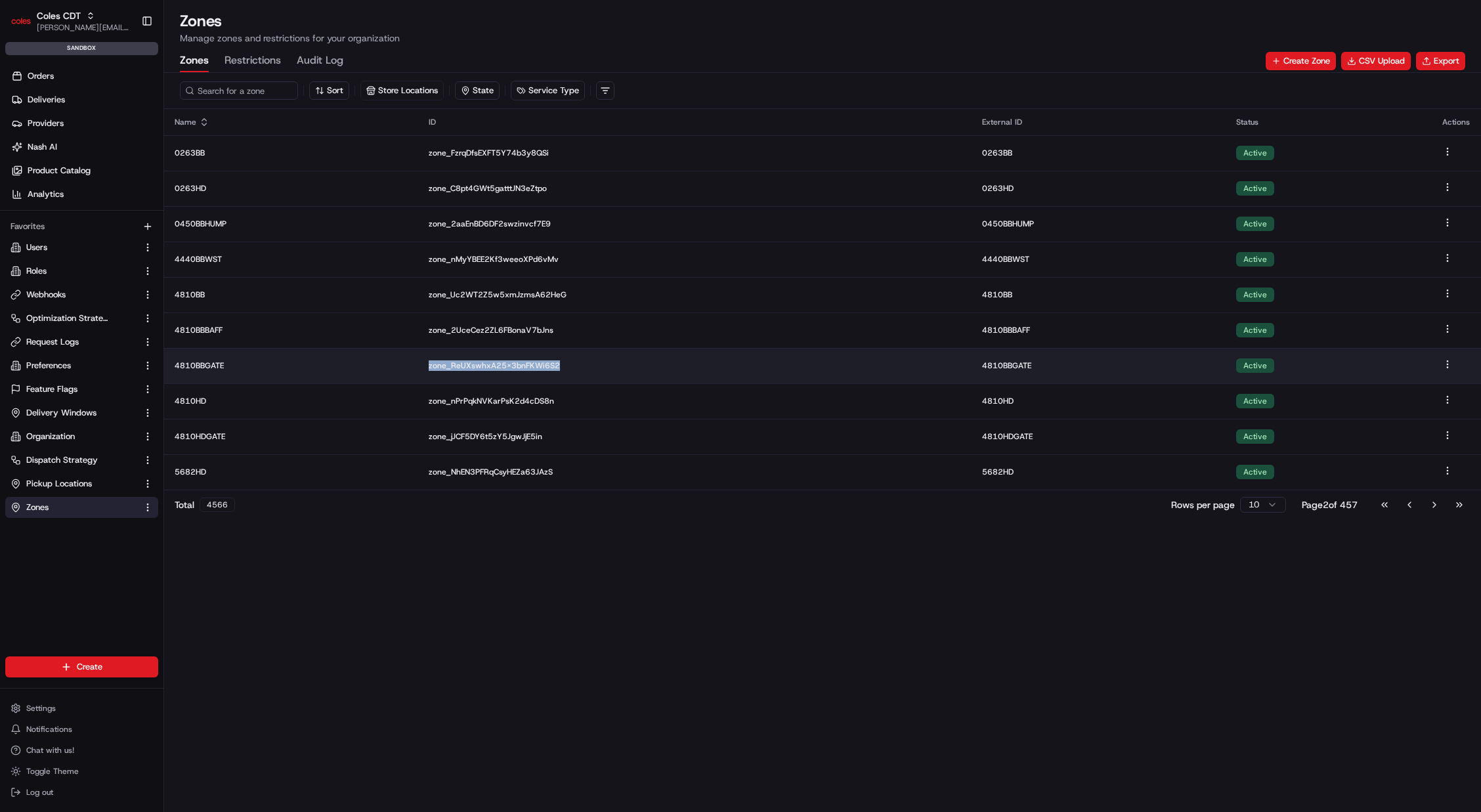
click at [712, 358] on td "zone_ReUXswhxA25X3bnFKWi6S2" at bounding box center [695, 366] width 554 height 36
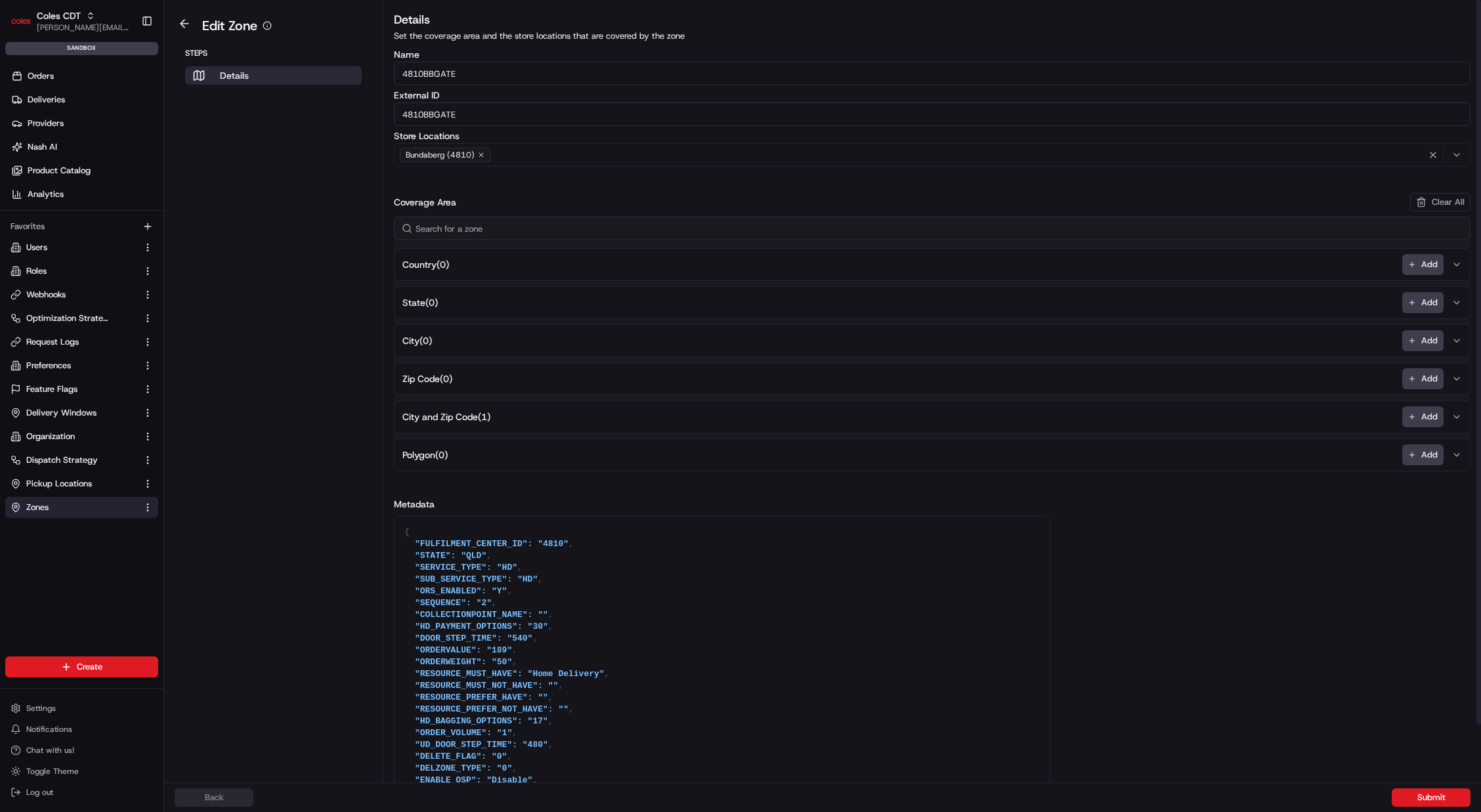
scroll to position [61, 0]
